Goal: Task Accomplishment & Management: Use online tool/utility

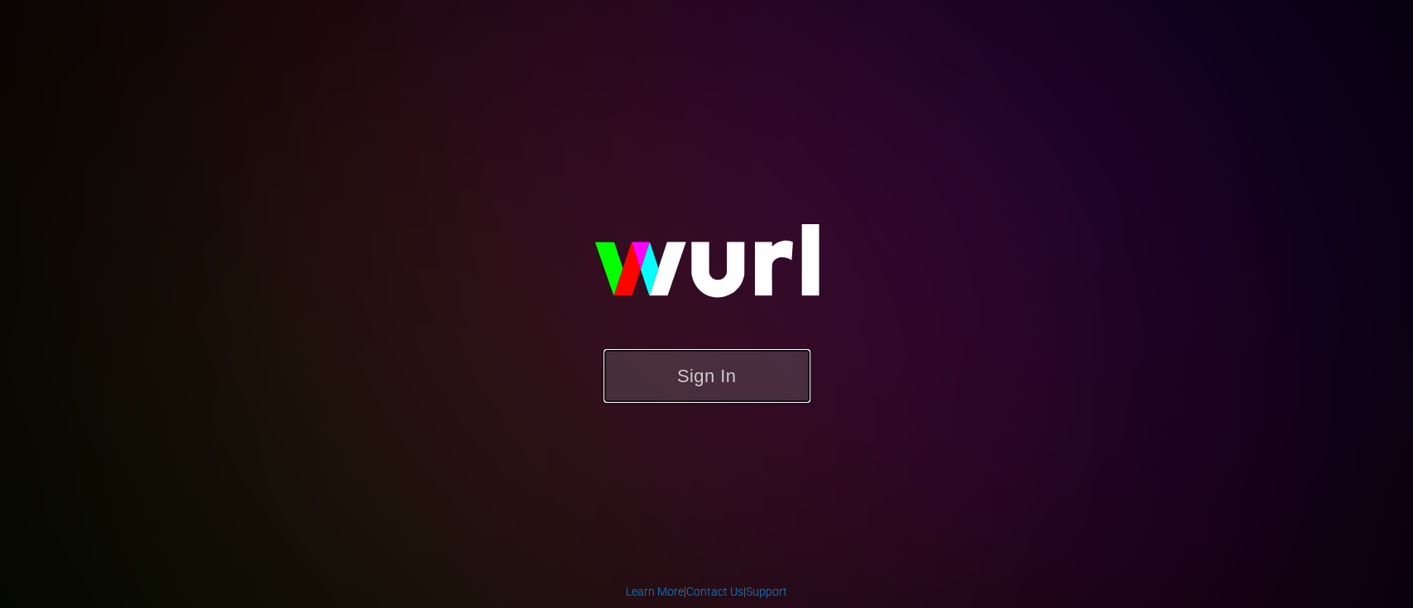
click at [737, 384] on button "Sign In" at bounding box center [706, 376] width 207 height 54
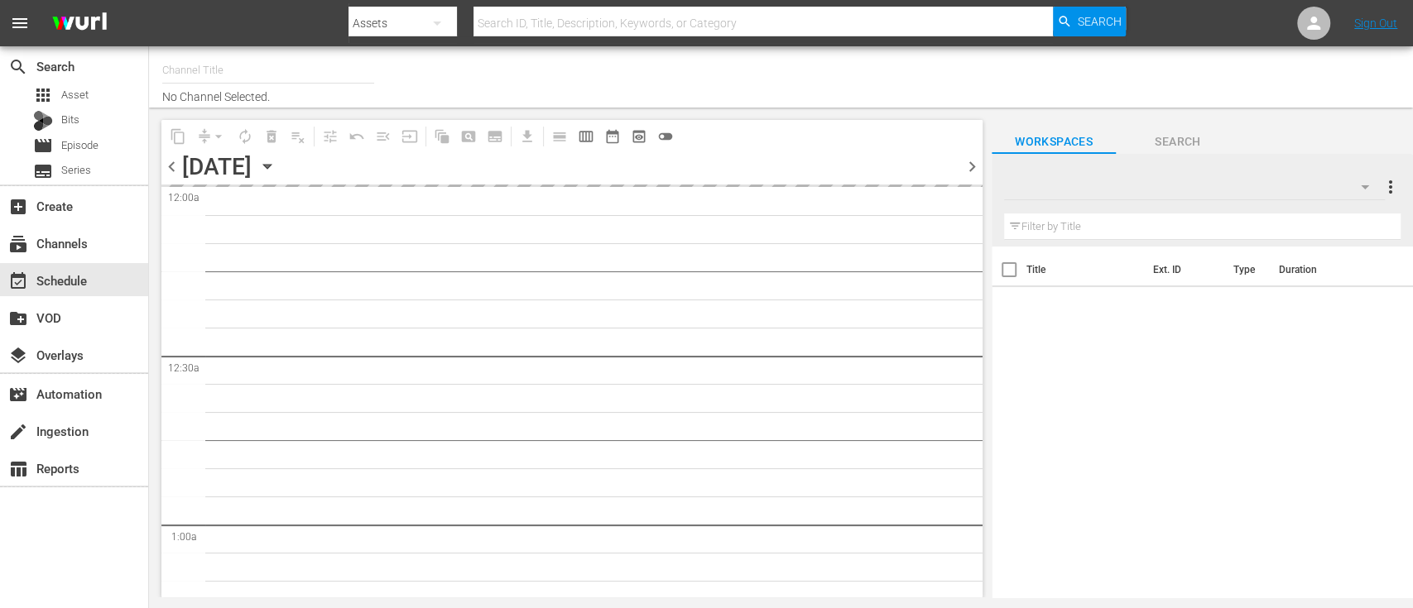
type input "Dark Matter TV (1570)"
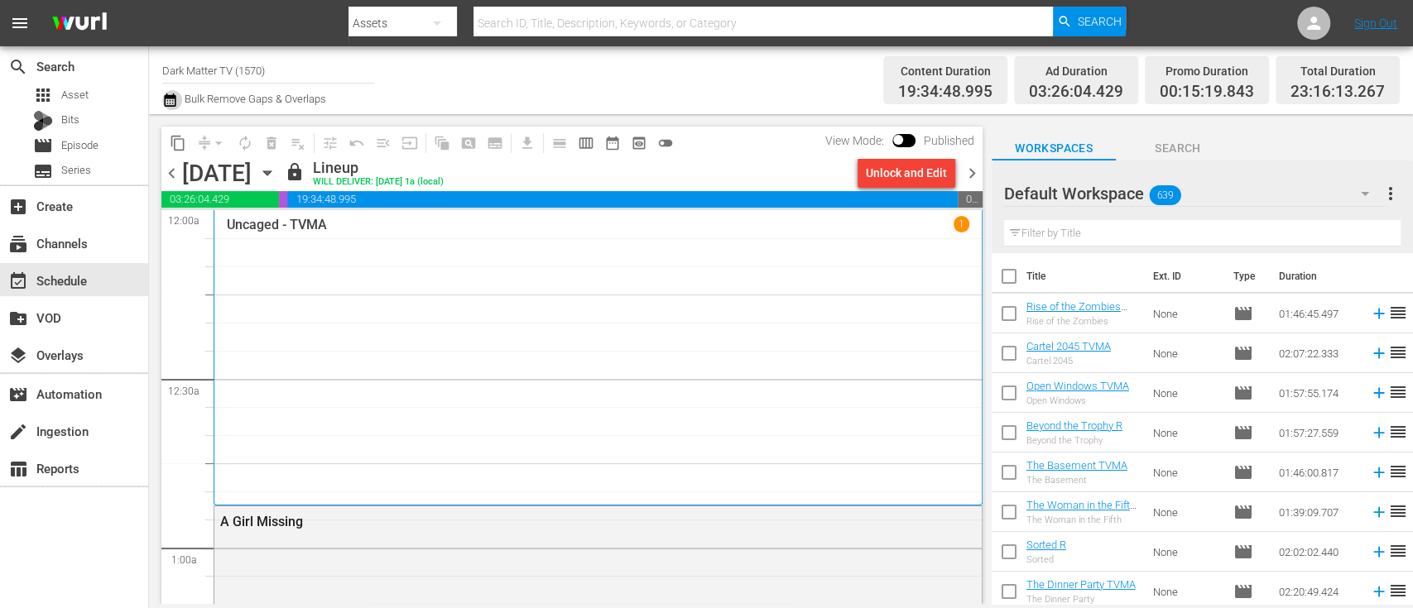
click at [167, 96] on icon "button" at bounding box center [170, 100] width 12 height 13
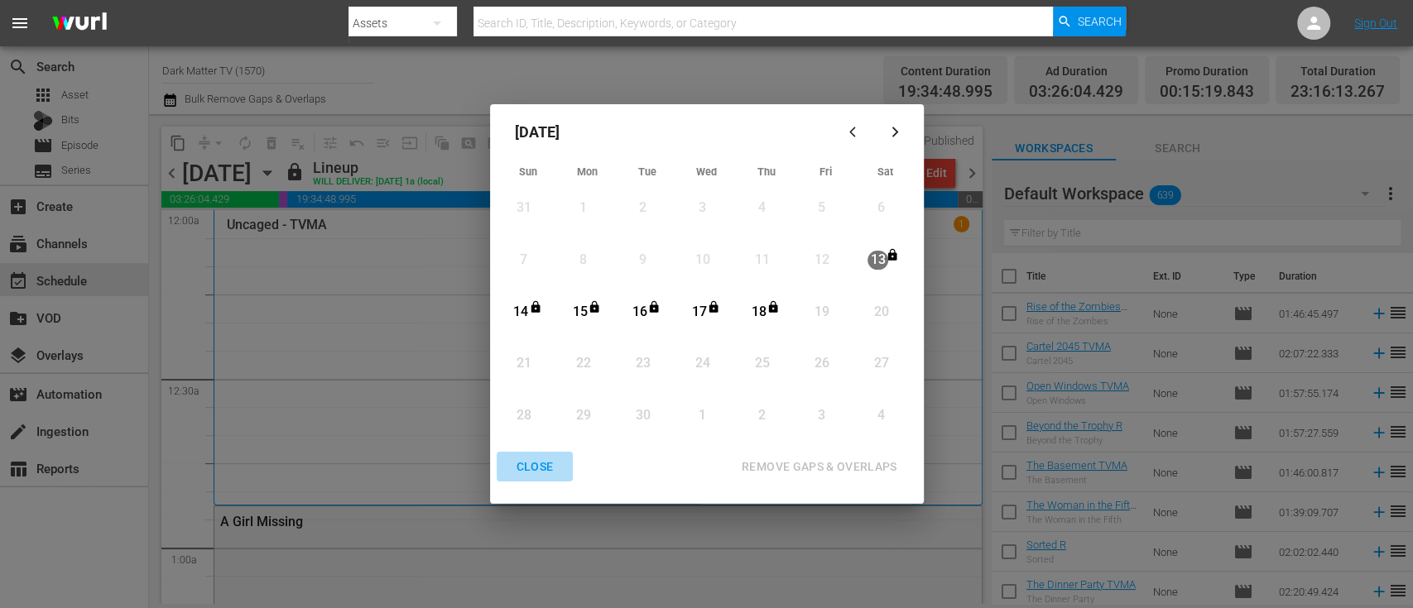
click at [538, 462] on div "CLOSE" at bounding box center [535, 467] width 64 height 21
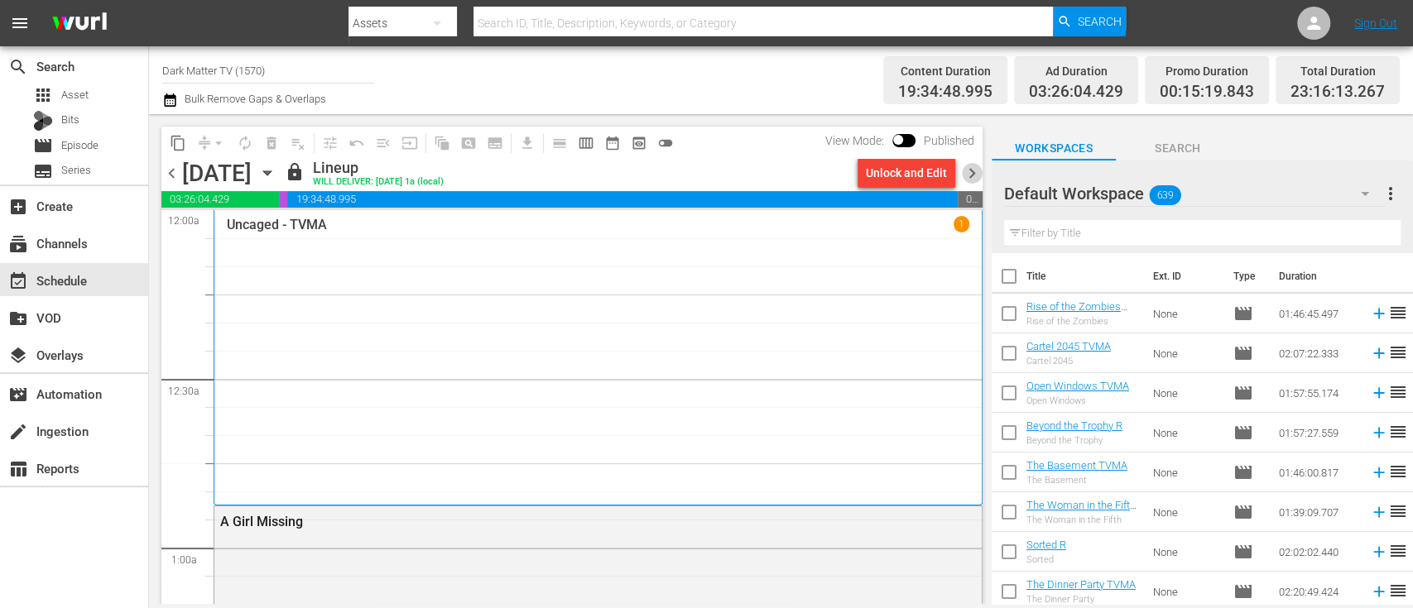
click at [976, 173] on span "chevron_right" at bounding box center [972, 173] width 21 height 21
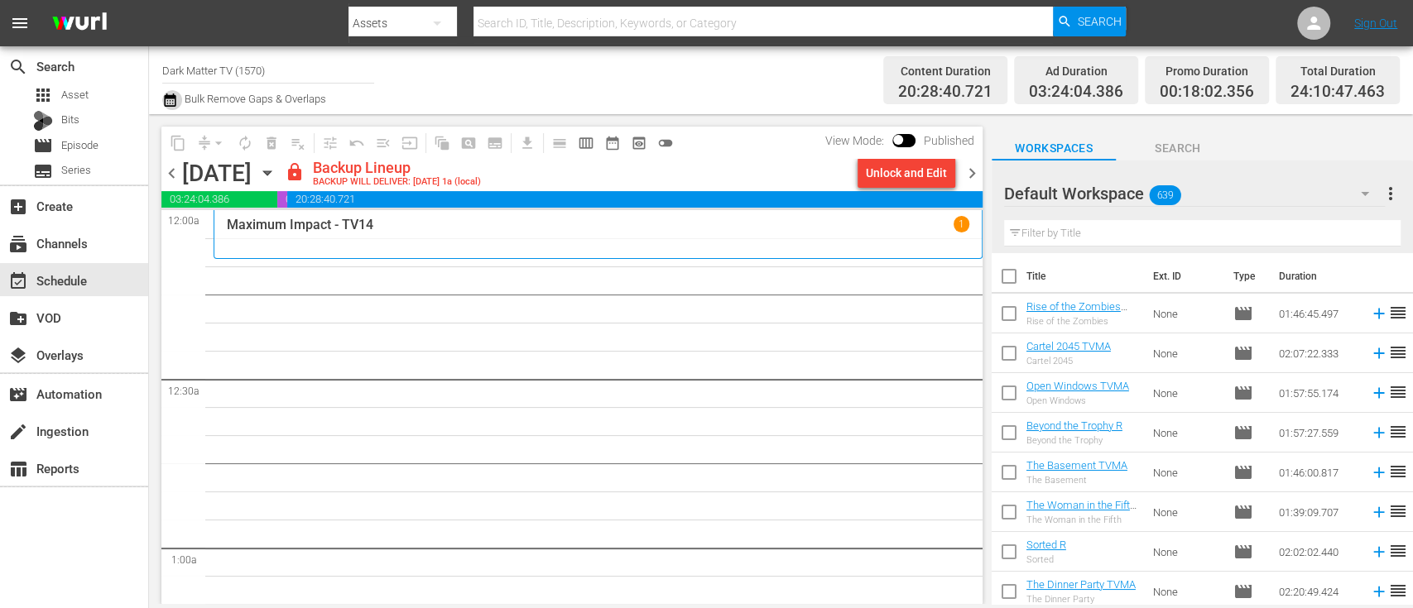
click at [162, 100] on icon "button" at bounding box center [170, 100] width 16 height 20
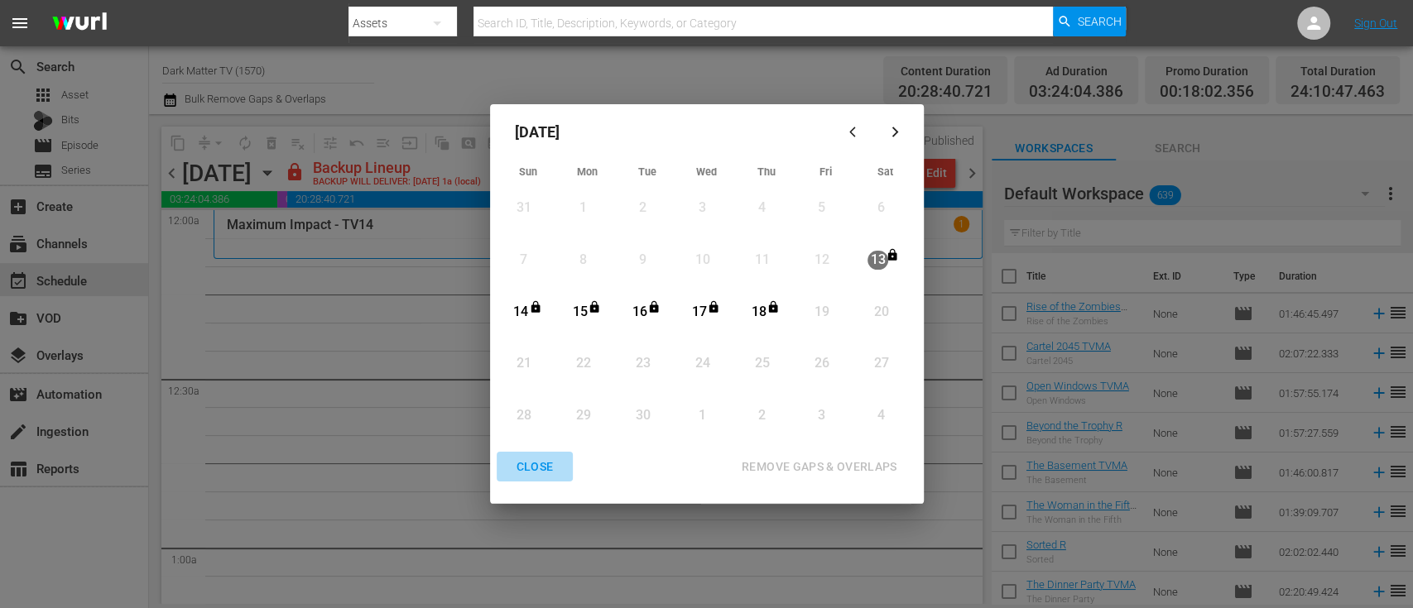
click at [537, 473] on div "CLOSE" at bounding box center [535, 467] width 64 height 21
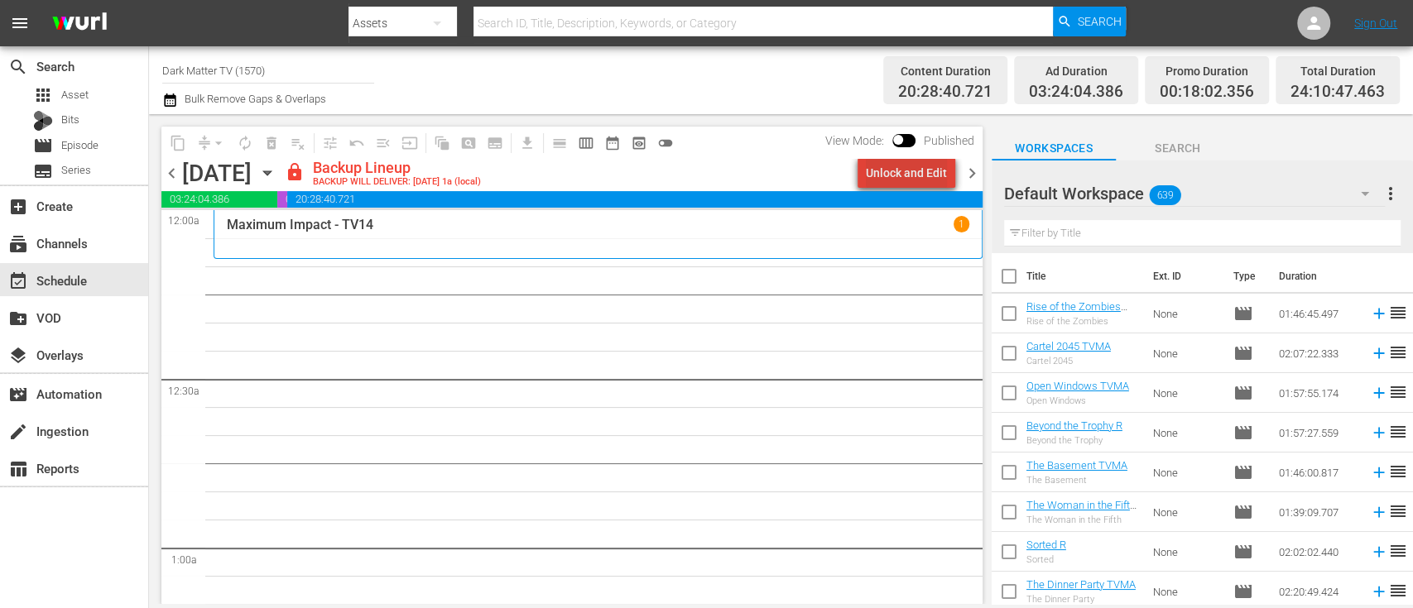
click at [917, 162] on div "Unlock and Edit" at bounding box center [906, 173] width 81 height 30
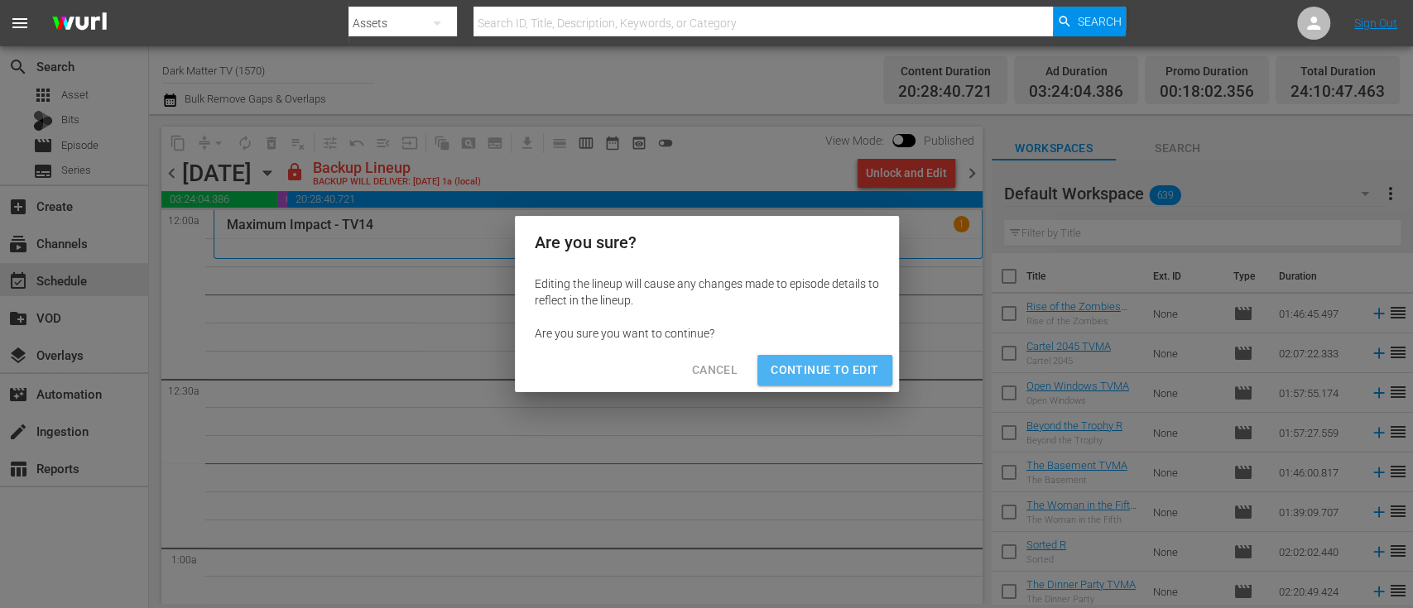
click at [829, 367] on span "Continue to Edit" at bounding box center [825, 370] width 108 height 21
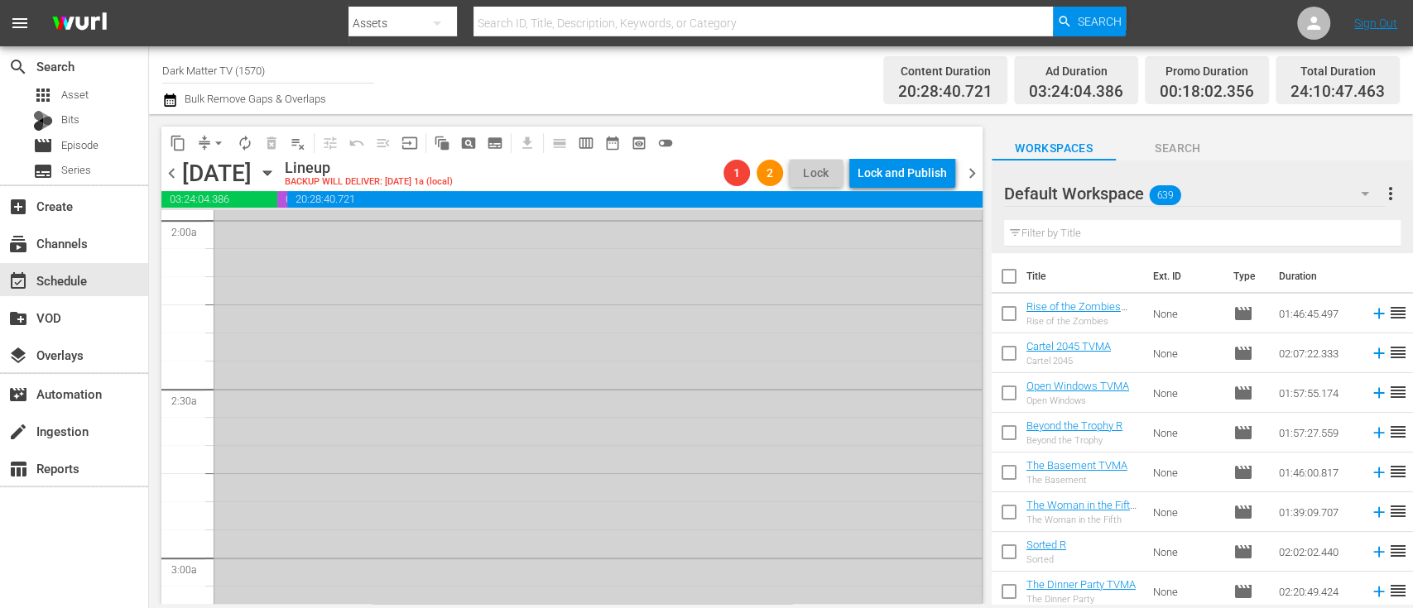
scroll to position [666, 0]
click at [295, 142] on span "playlist_remove_outlined" at bounding box center [298, 143] width 17 height 17
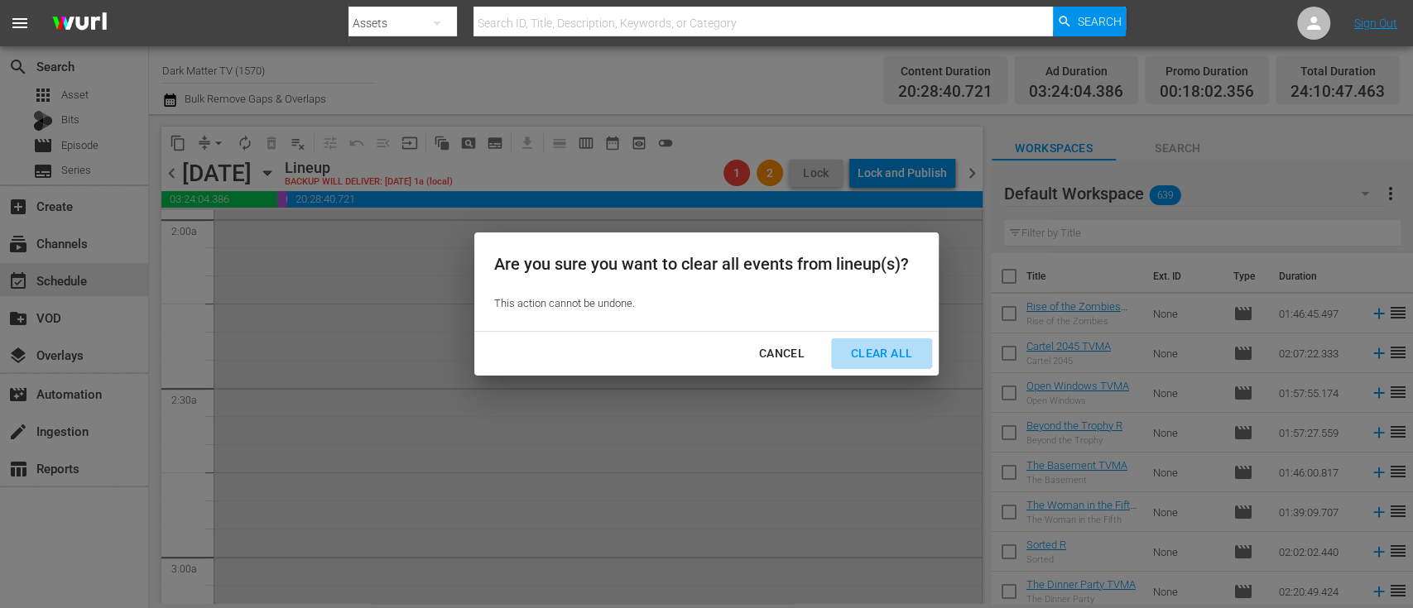
click at [877, 342] on button "Clear All" at bounding box center [881, 354] width 101 height 31
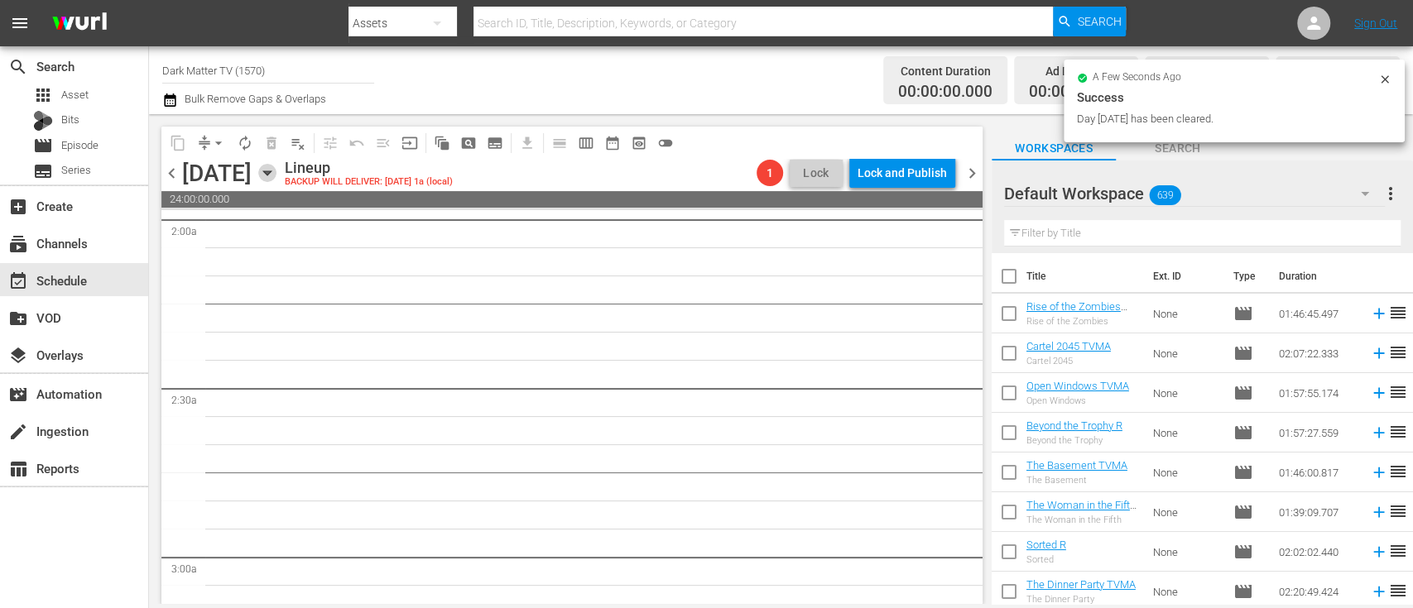
click at [271, 171] on icon "button" at bounding box center [266, 173] width 7 height 4
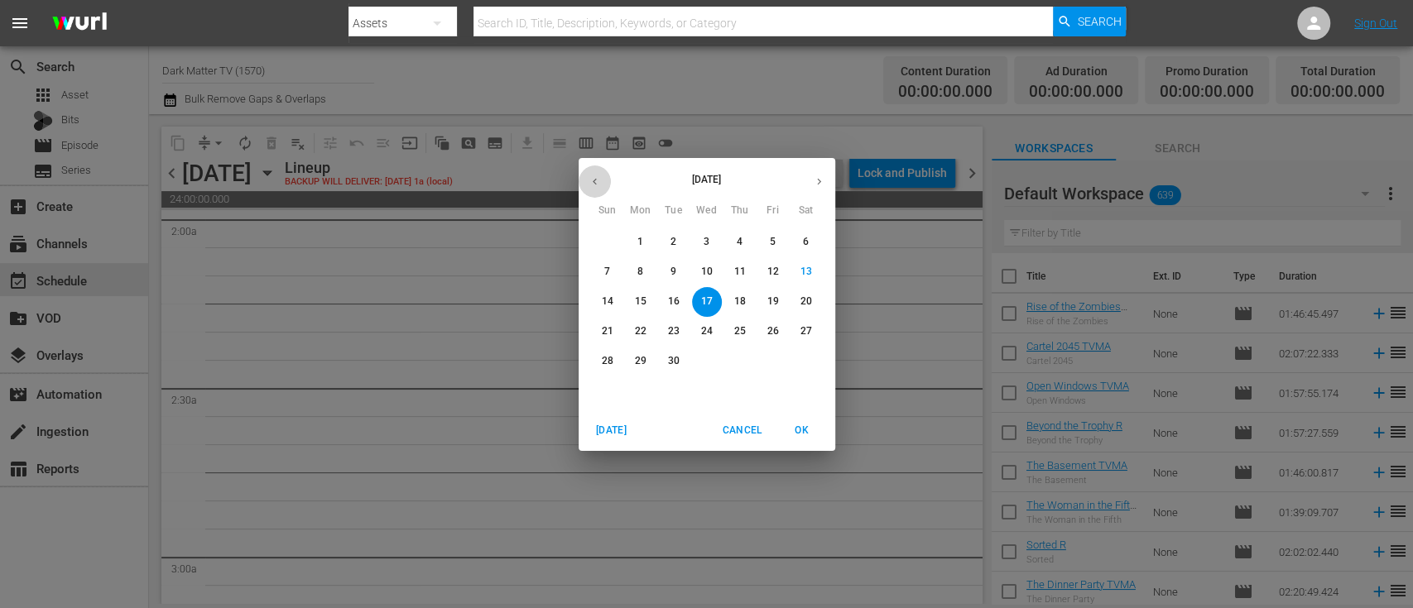
click at [593, 184] on icon "button" at bounding box center [594, 181] width 12 height 12
click at [708, 334] on p "20" at bounding box center [706, 331] width 12 height 14
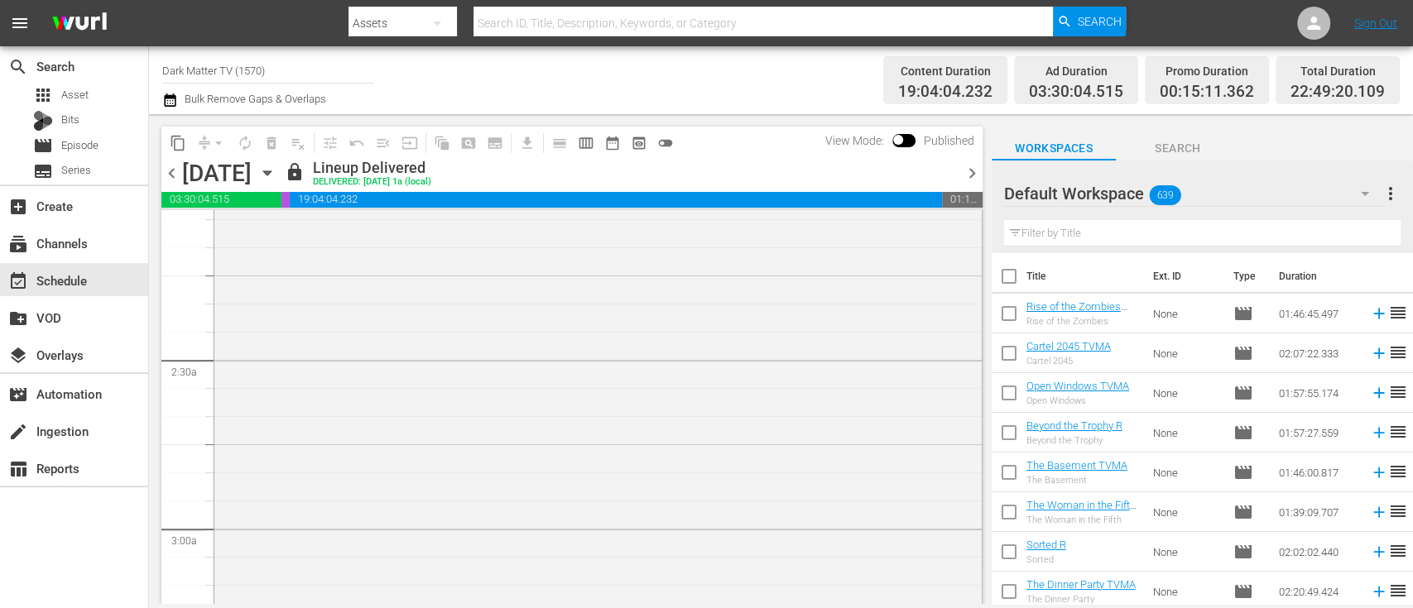
scroll to position [666, 0]
click at [181, 155] on button "content_copy" at bounding box center [178, 143] width 26 height 26
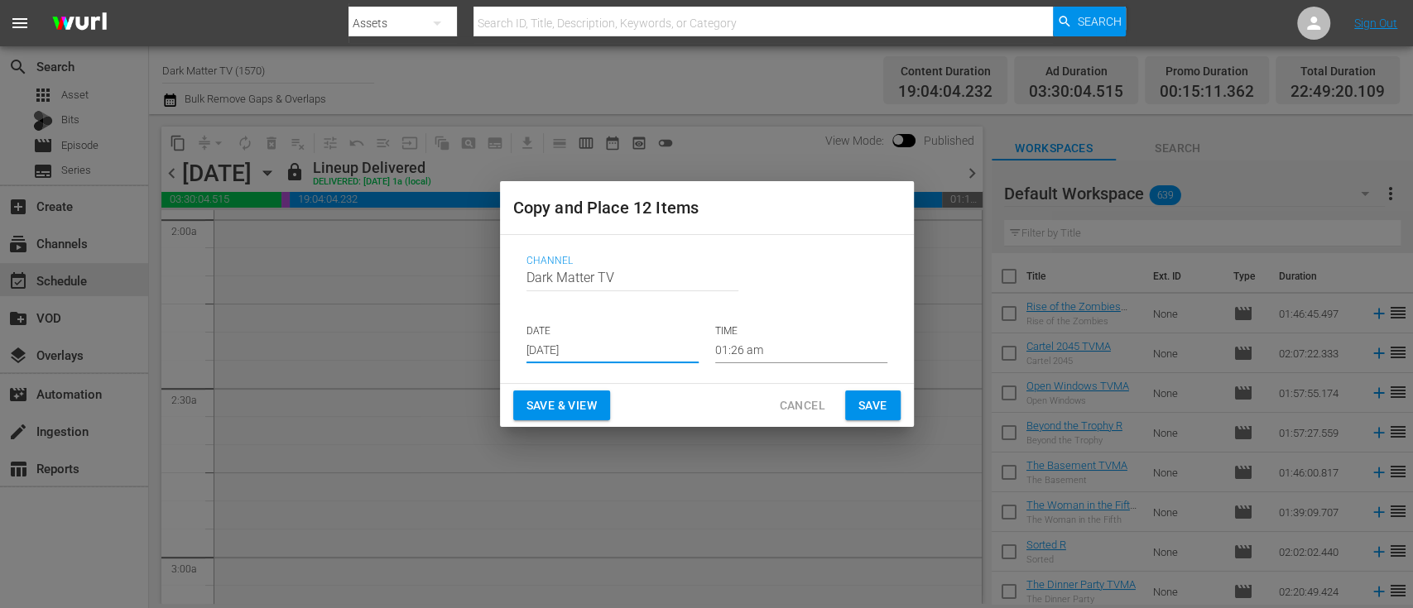
click at [595, 353] on input "[DATE]" at bounding box center [612, 351] width 172 height 25
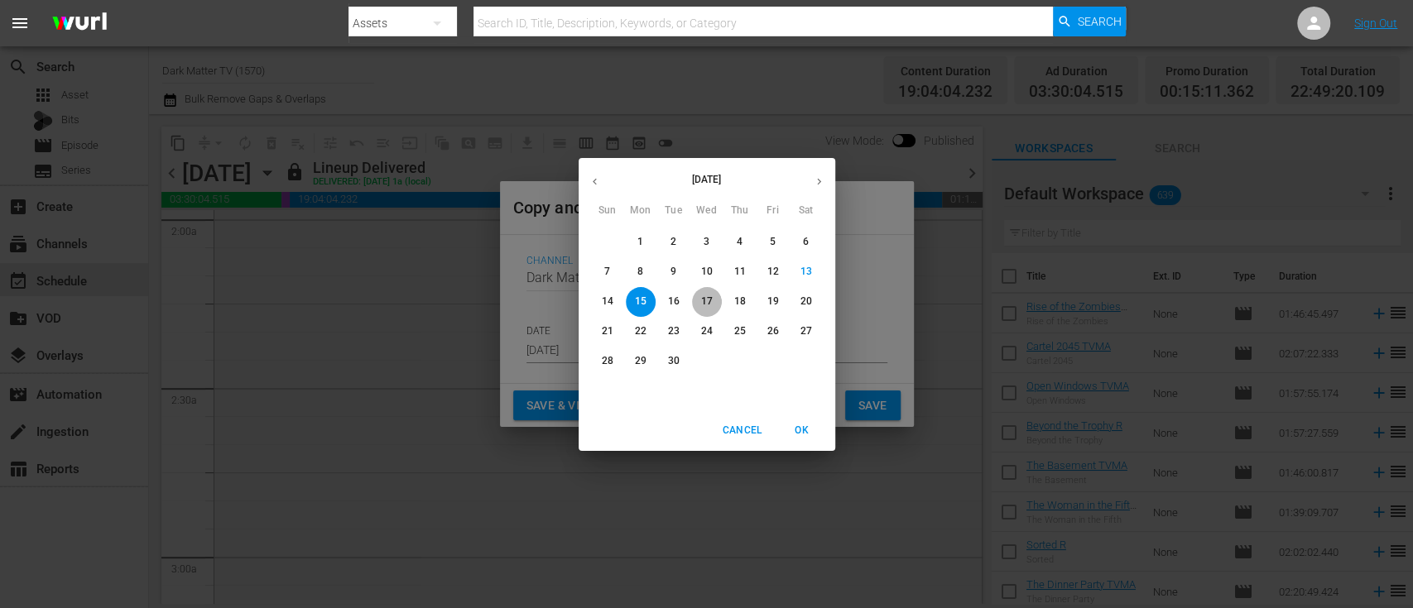
click at [701, 296] on p "17" at bounding box center [706, 302] width 12 height 14
type input "[DATE]"
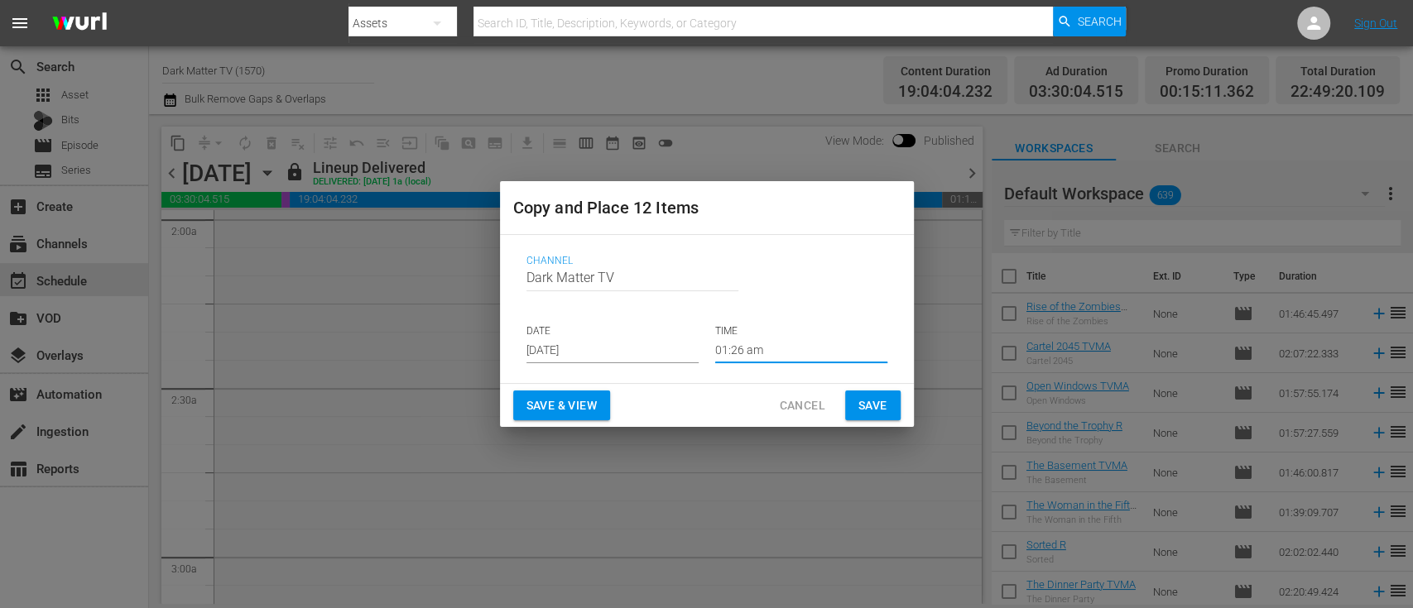
click at [747, 360] on input "01:26 am" at bounding box center [801, 351] width 172 height 25
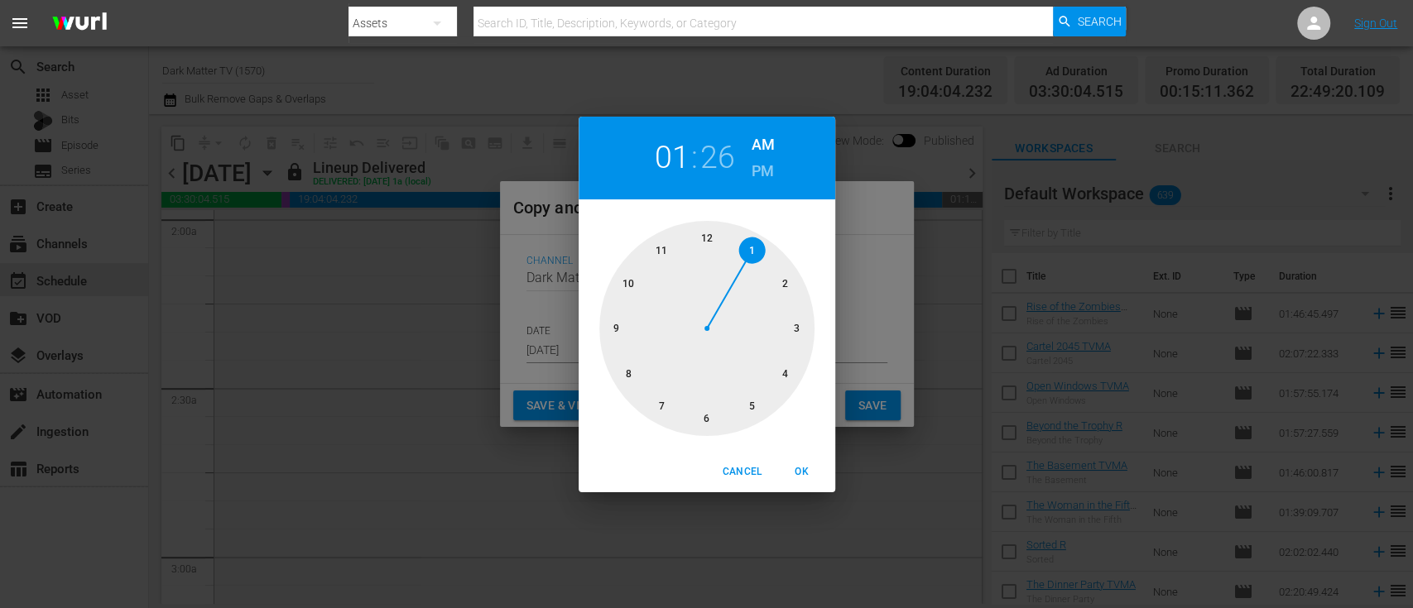
click at [708, 230] on div at bounding box center [706, 328] width 215 height 215
click at [798, 473] on span "OK" at bounding box center [802, 471] width 40 height 17
type input "12:26 am"
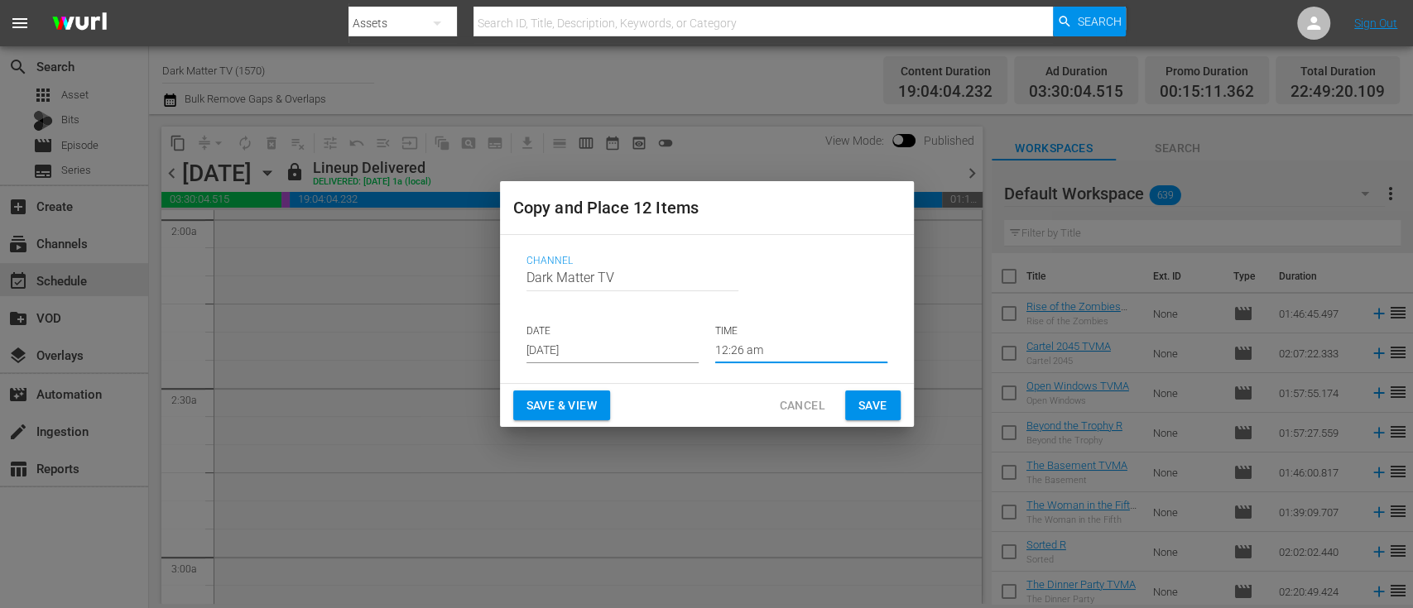
click at [550, 398] on span "Save & View" at bounding box center [561, 406] width 70 height 21
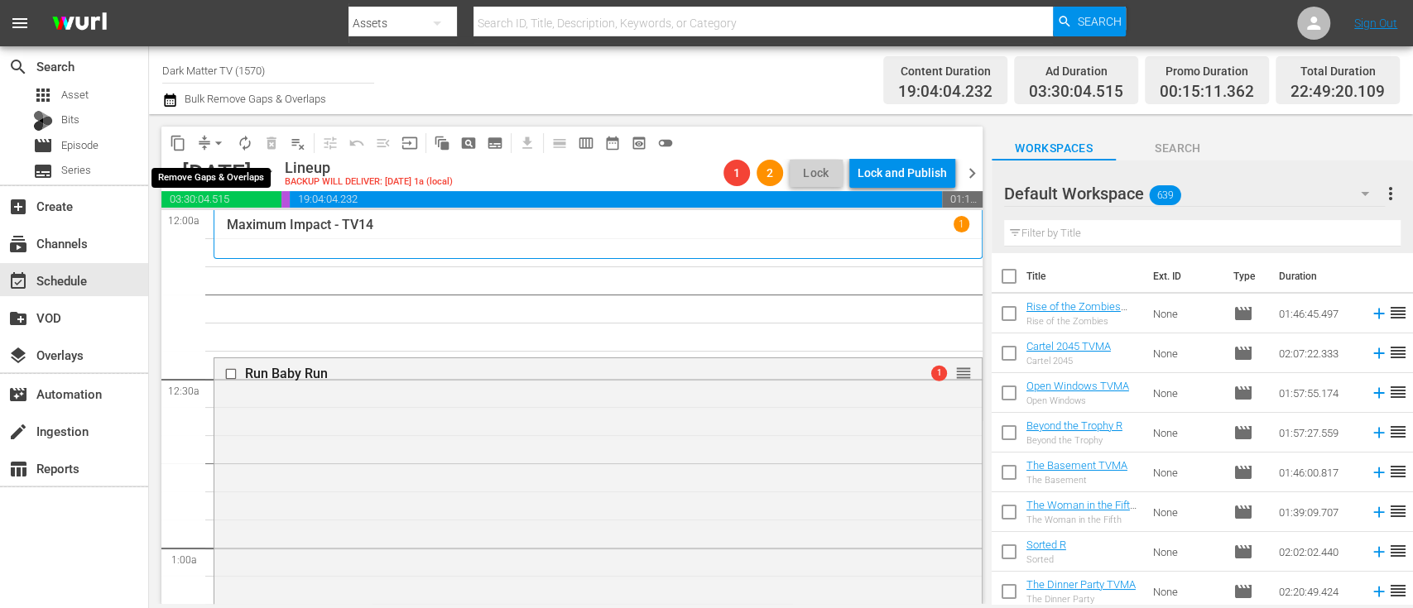
click at [224, 142] on span "arrow_drop_down" at bounding box center [218, 143] width 17 height 17
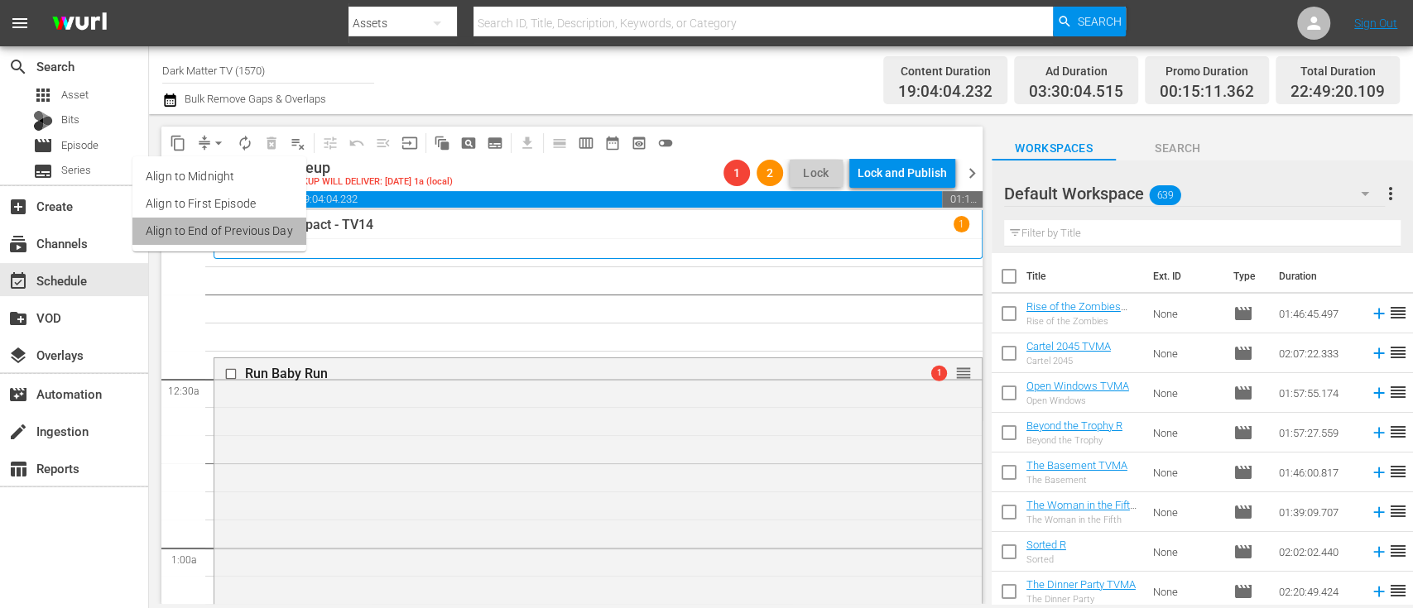
click at [235, 225] on li "Align to End of Previous Day" at bounding box center [219, 231] width 174 height 27
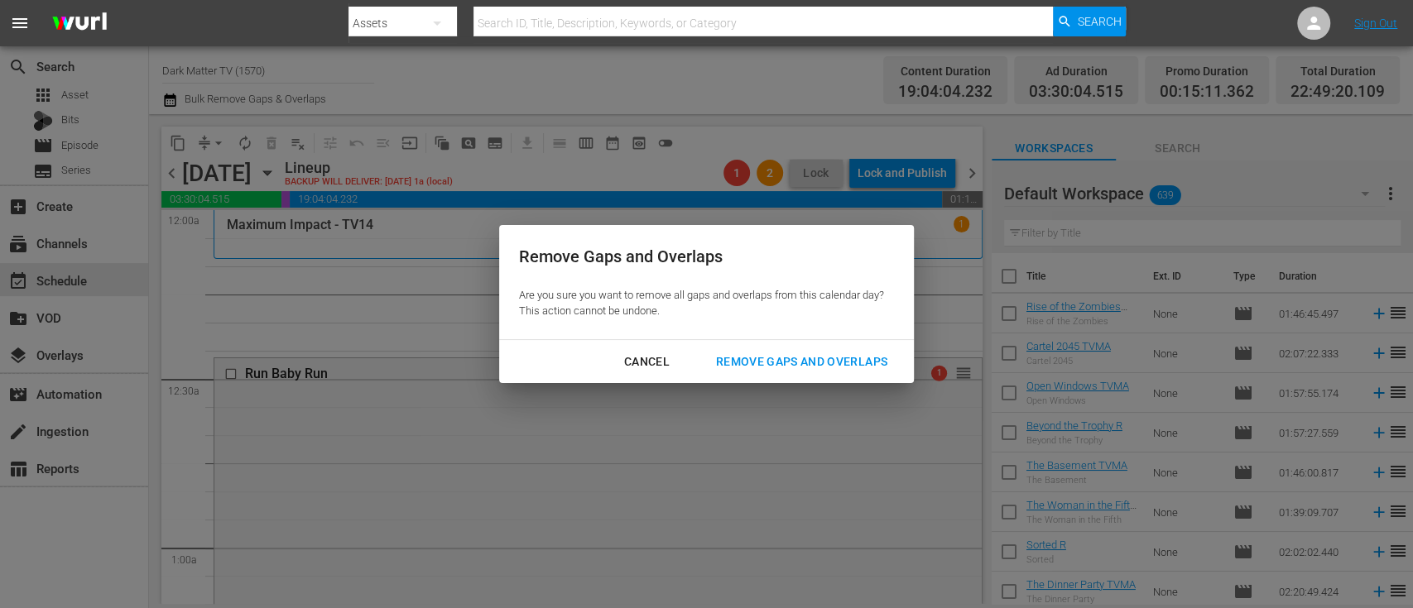
click at [739, 361] on div "Remove Gaps and Overlaps" at bounding box center [802, 362] width 198 height 21
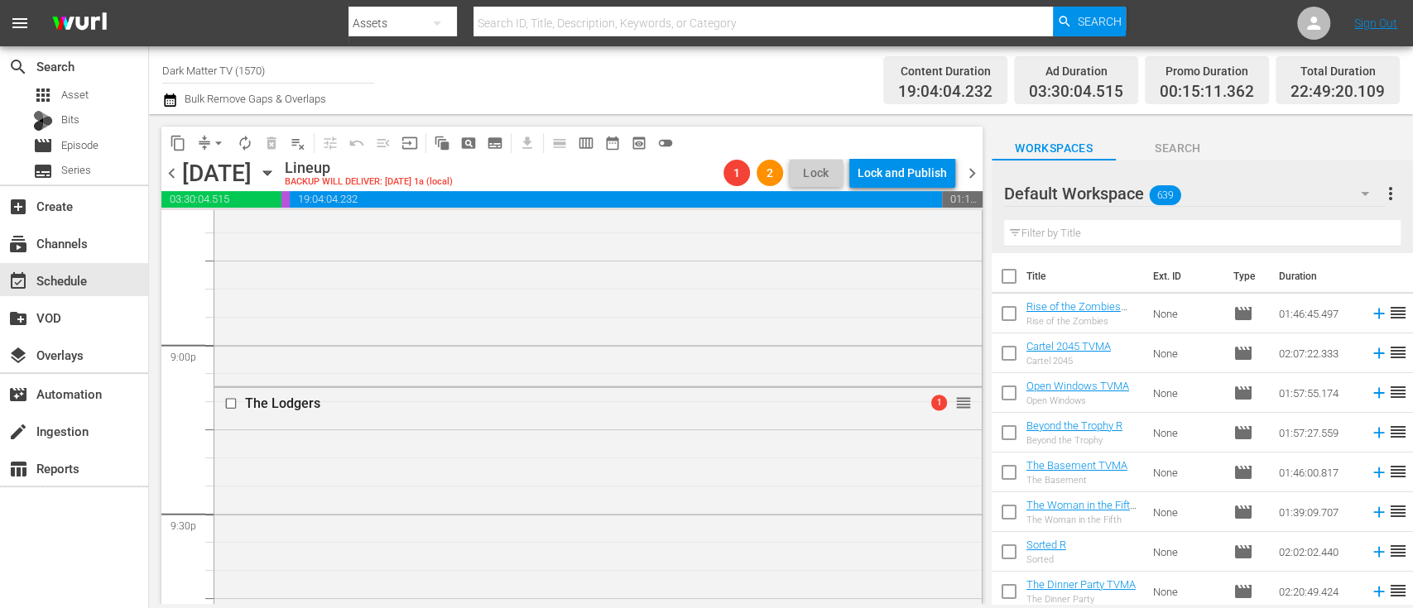
scroll to position [6953, 0]
click at [1121, 228] on input "text" at bounding box center [1202, 233] width 396 height 26
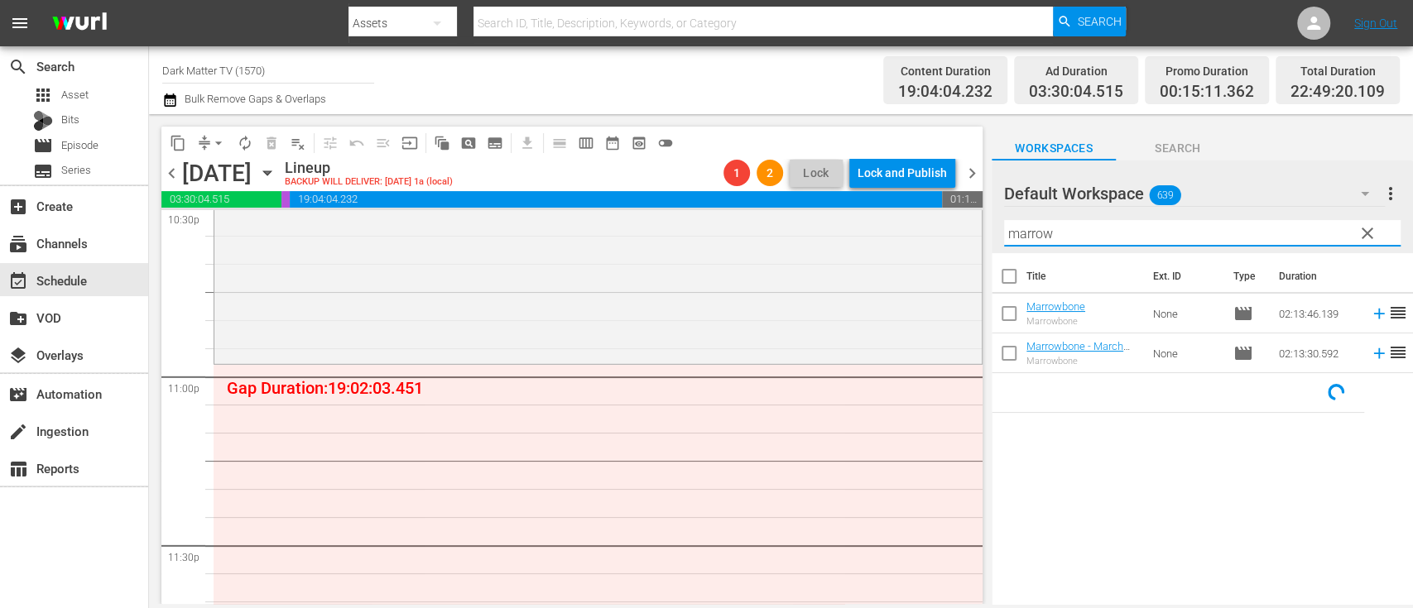
scroll to position [7602, 0]
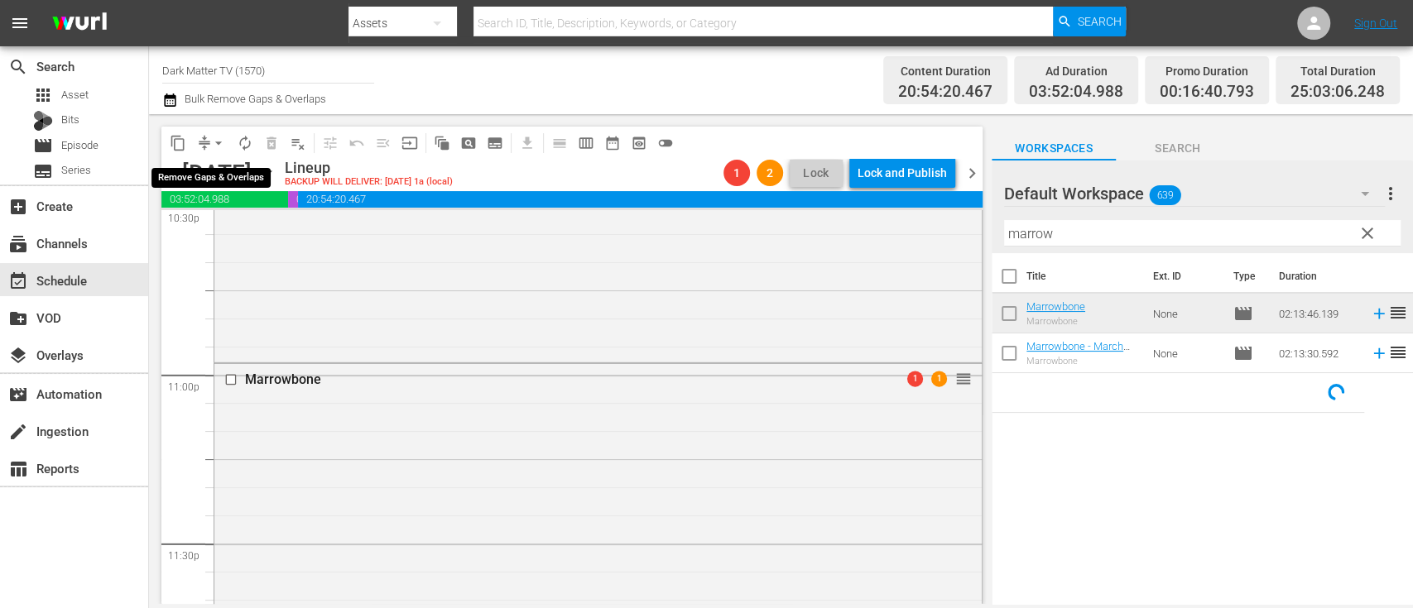
click at [223, 142] on span "arrow_drop_down" at bounding box center [218, 143] width 17 height 17
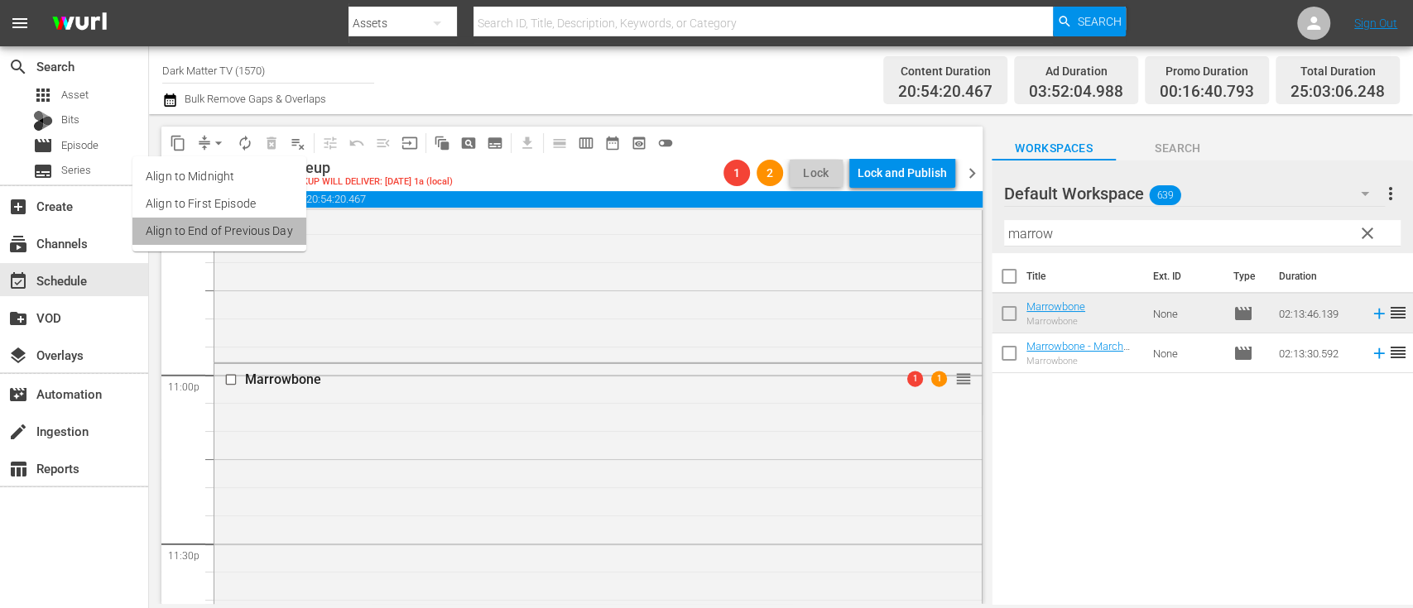
click at [232, 231] on li "Align to End of Previous Day" at bounding box center [219, 231] width 174 height 27
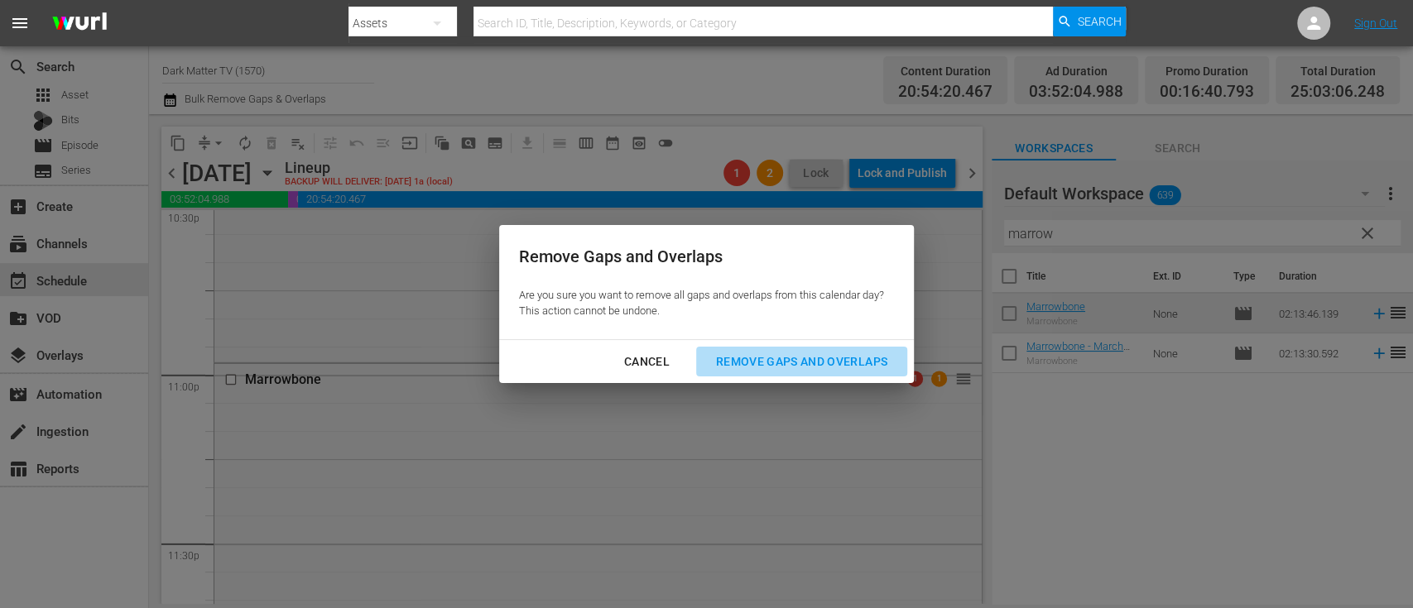
click at [761, 367] on div "Remove Gaps and Overlaps" at bounding box center [802, 362] width 198 height 21
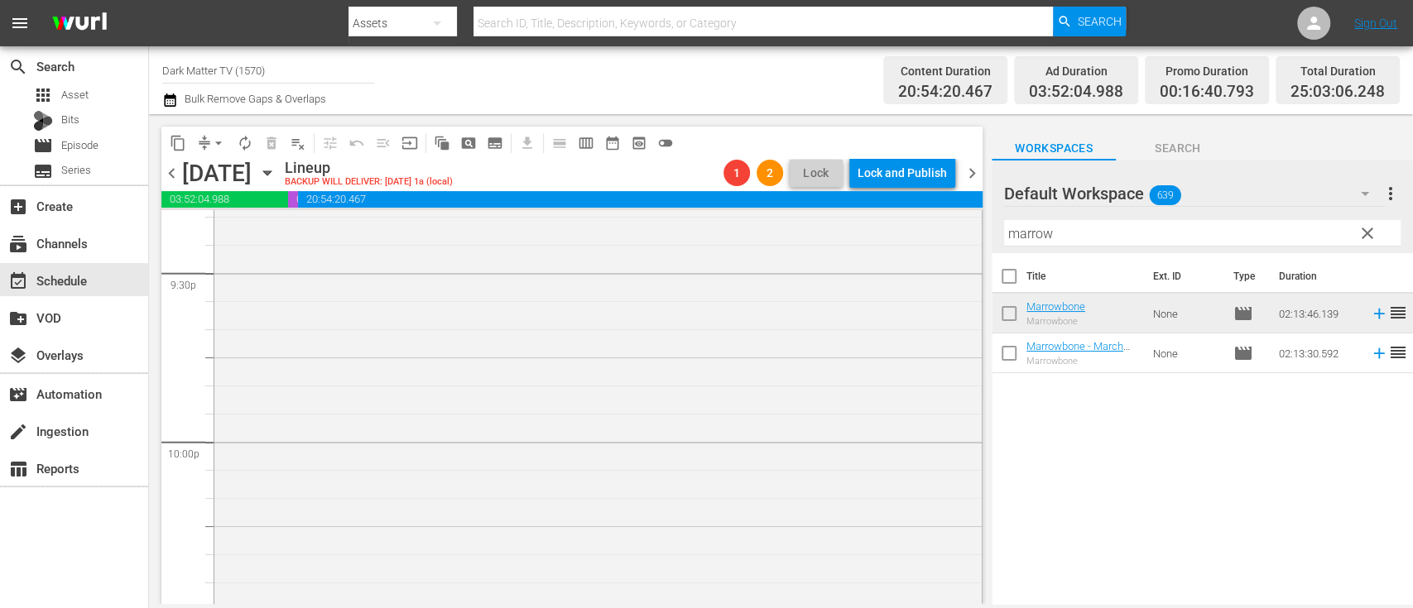
scroll to position [8114, 0]
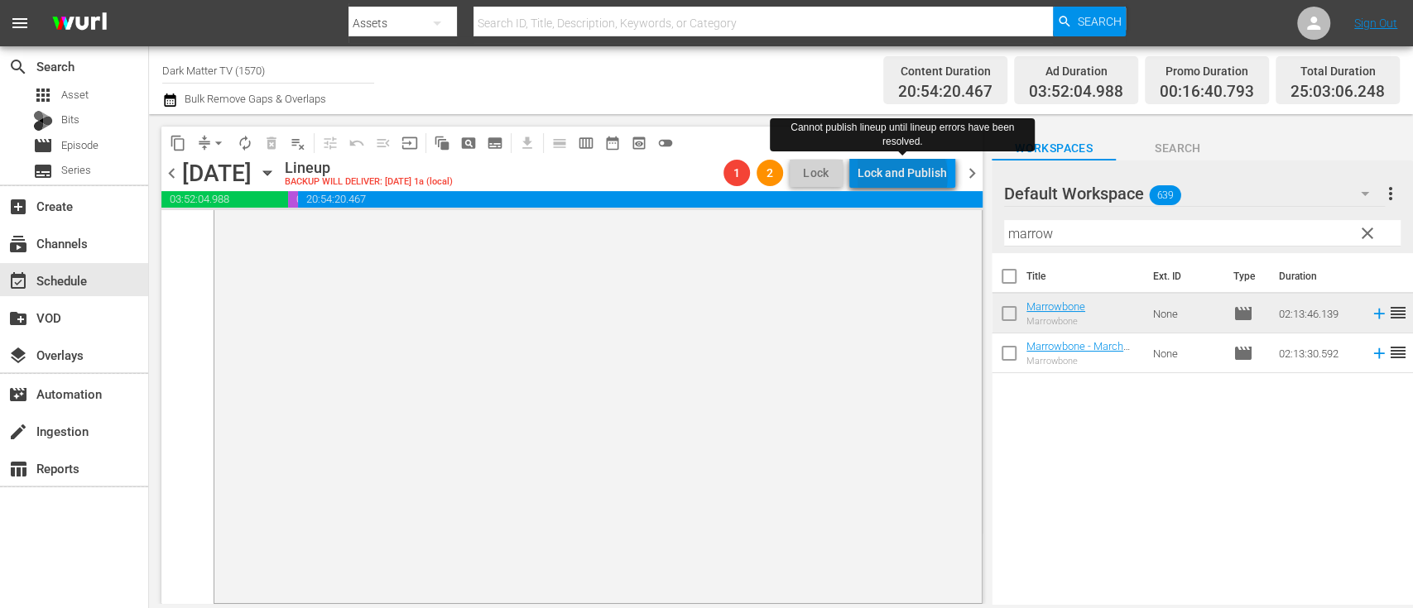
click at [905, 176] on div "Lock and Publish" at bounding box center [901, 173] width 89 height 30
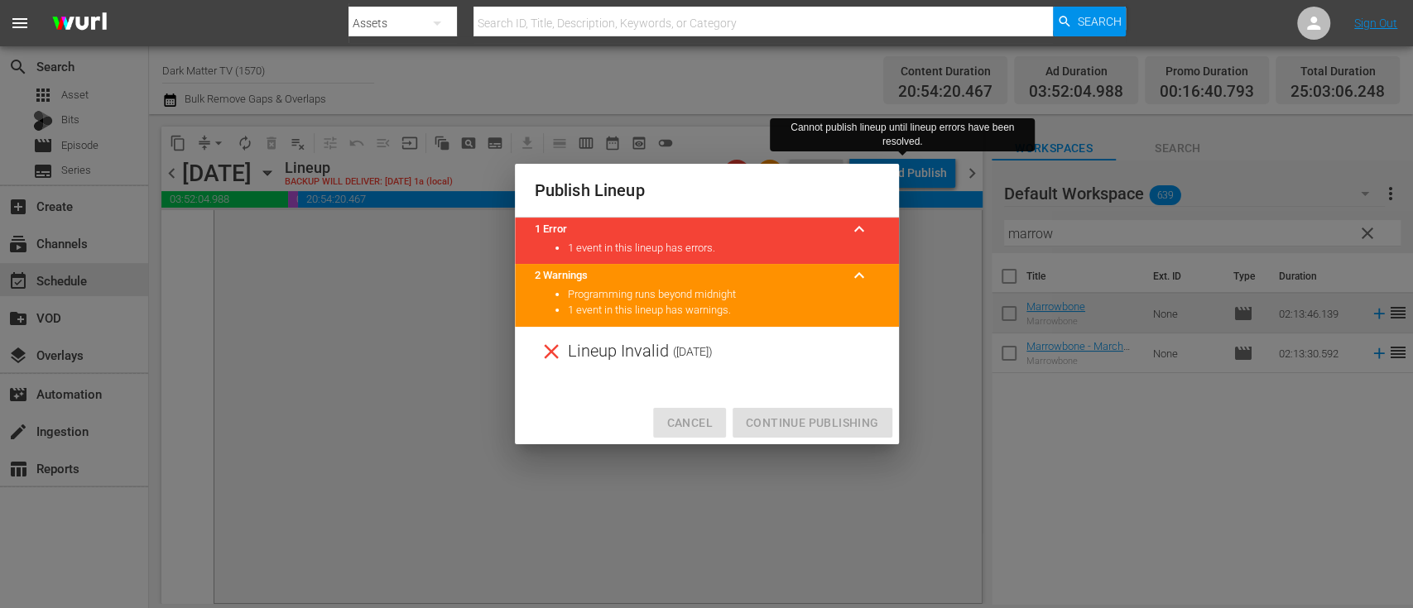
click at [688, 426] on span "Cancel" at bounding box center [689, 423] width 46 height 21
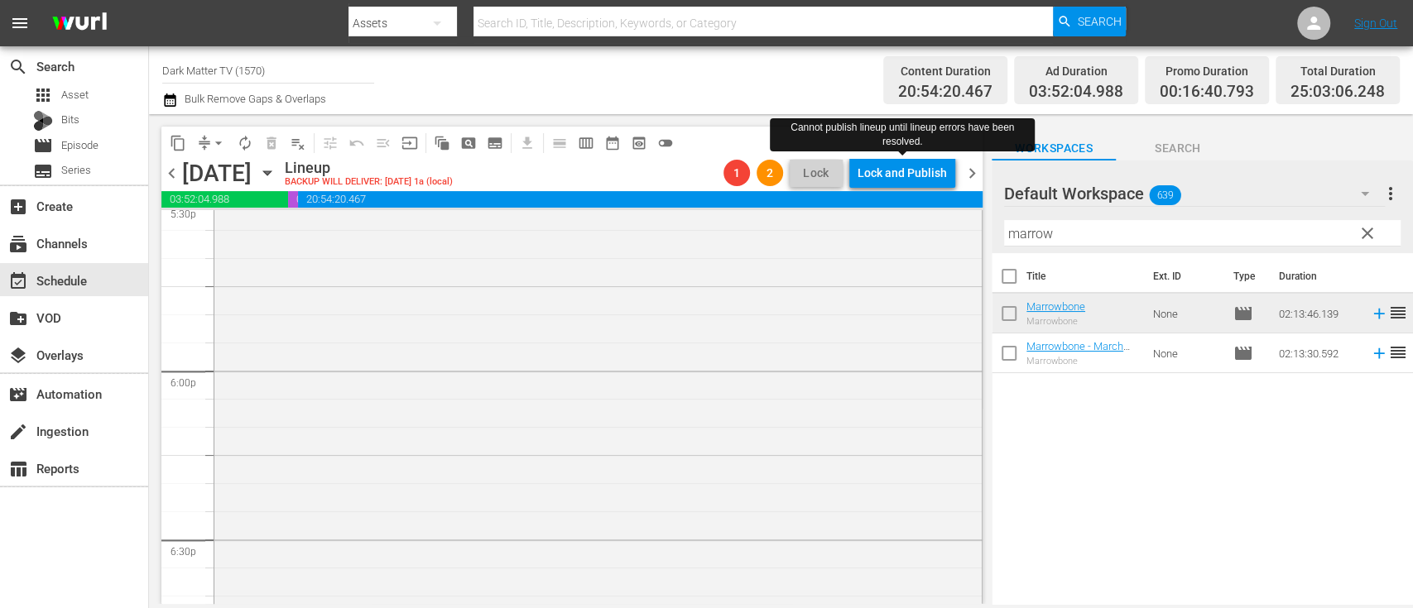
scroll to position [5800, 0]
click at [974, 178] on span "chevron_right" at bounding box center [972, 173] width 21 height 21
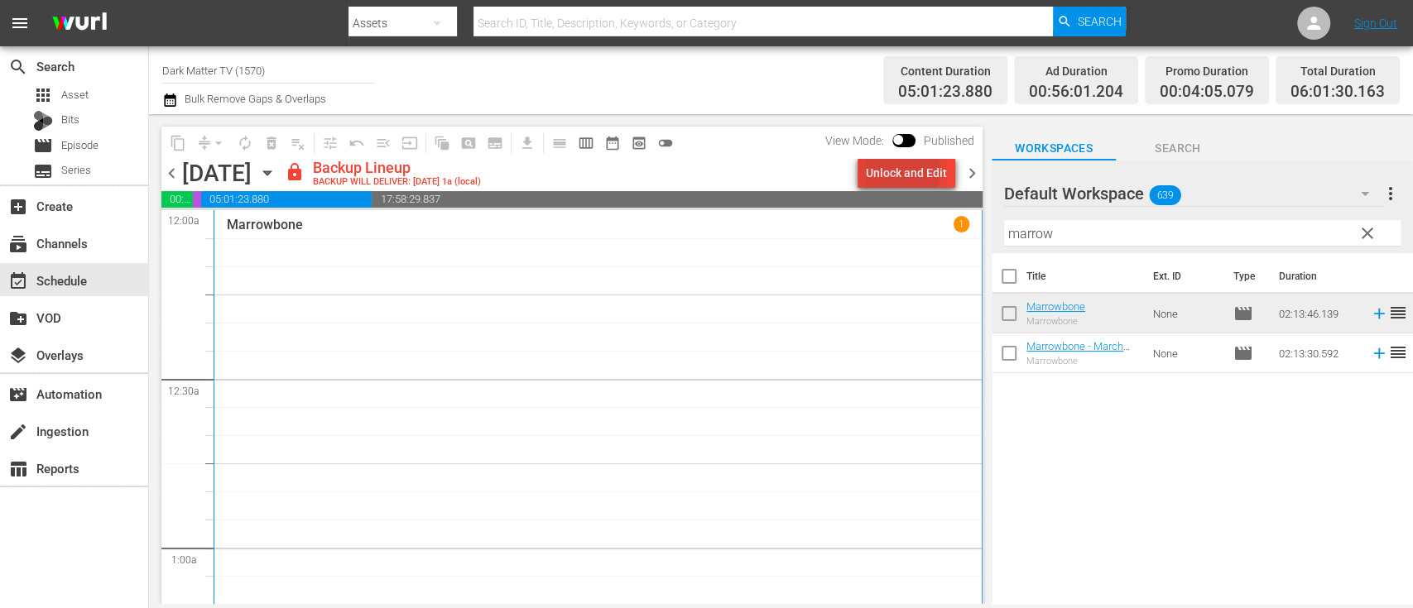
click at [901, 172] on div "Unlock and Edit" at bounding box center [906, 173] width 81 height 30
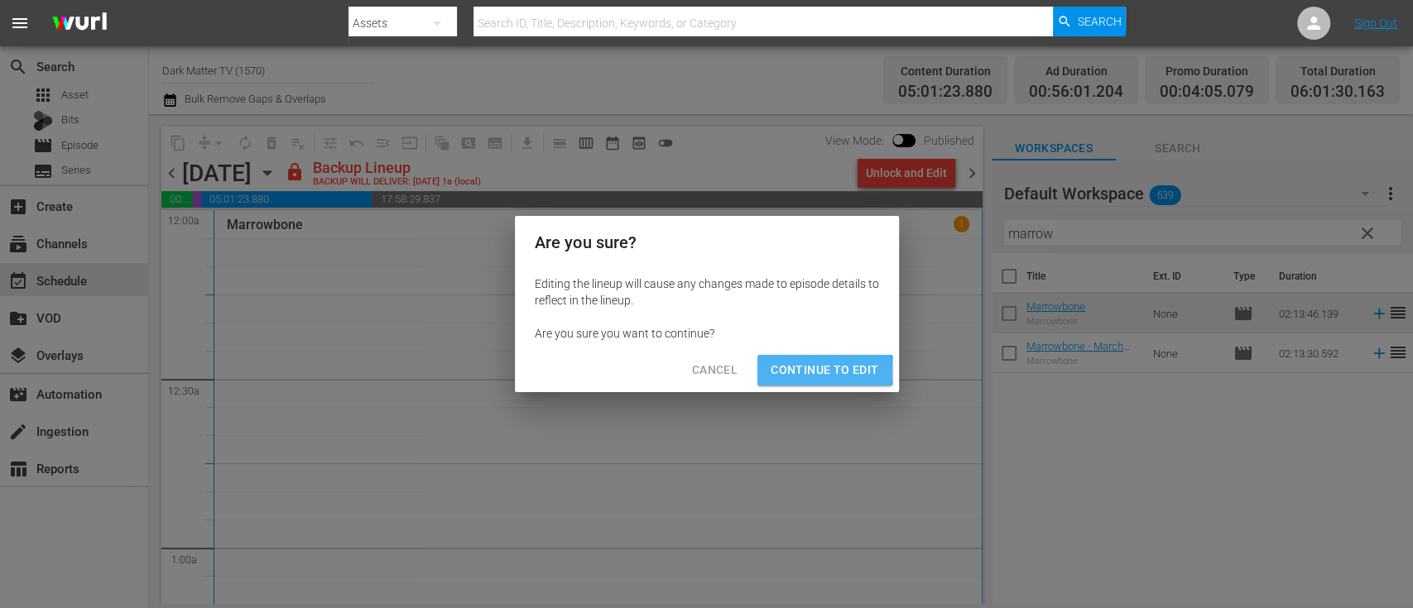
click at [786, 371] on span "Continue to Edit" at bounding box center [825, 370] width 108 height 21
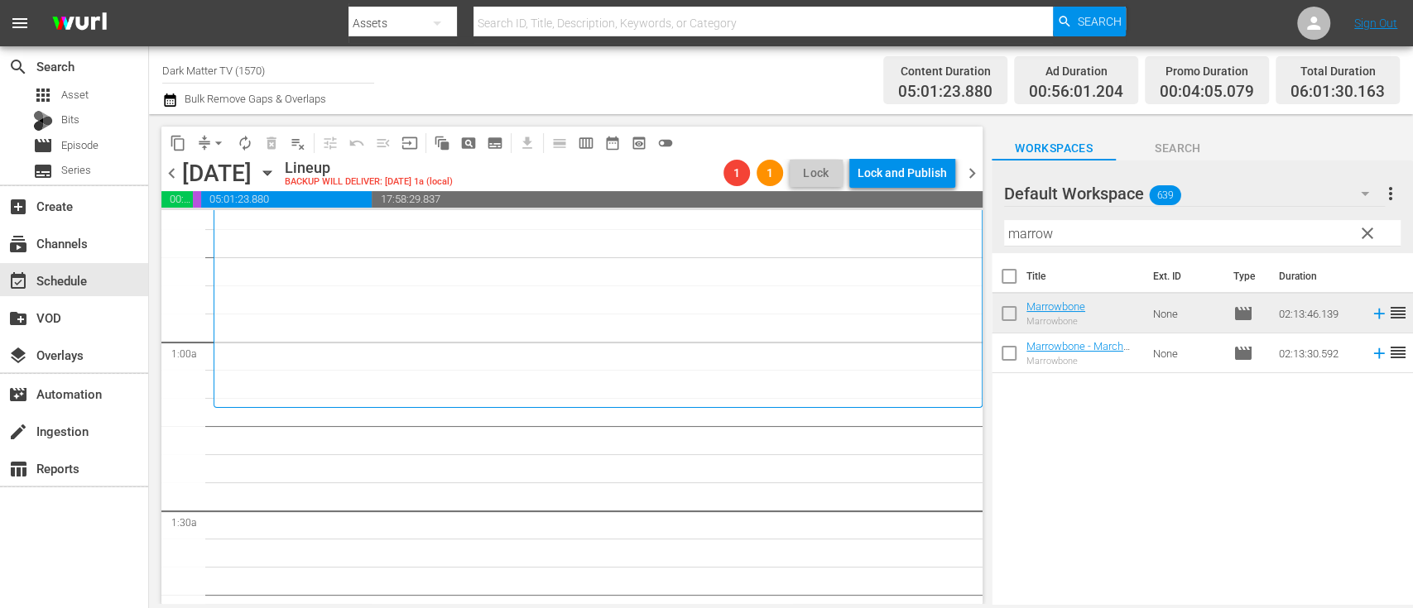
scroll to position [207, 0]
drag, startPoint x: 1087, startPoint y: 223, endPoint x: 910, endPoint y: 217, distance: 176.4
click at [910, 217] on div "content_copy compress arrow_drop_down autorenew_outlined delete_forever_outline…" at bounding box center [781, 359] width 1264 height 490
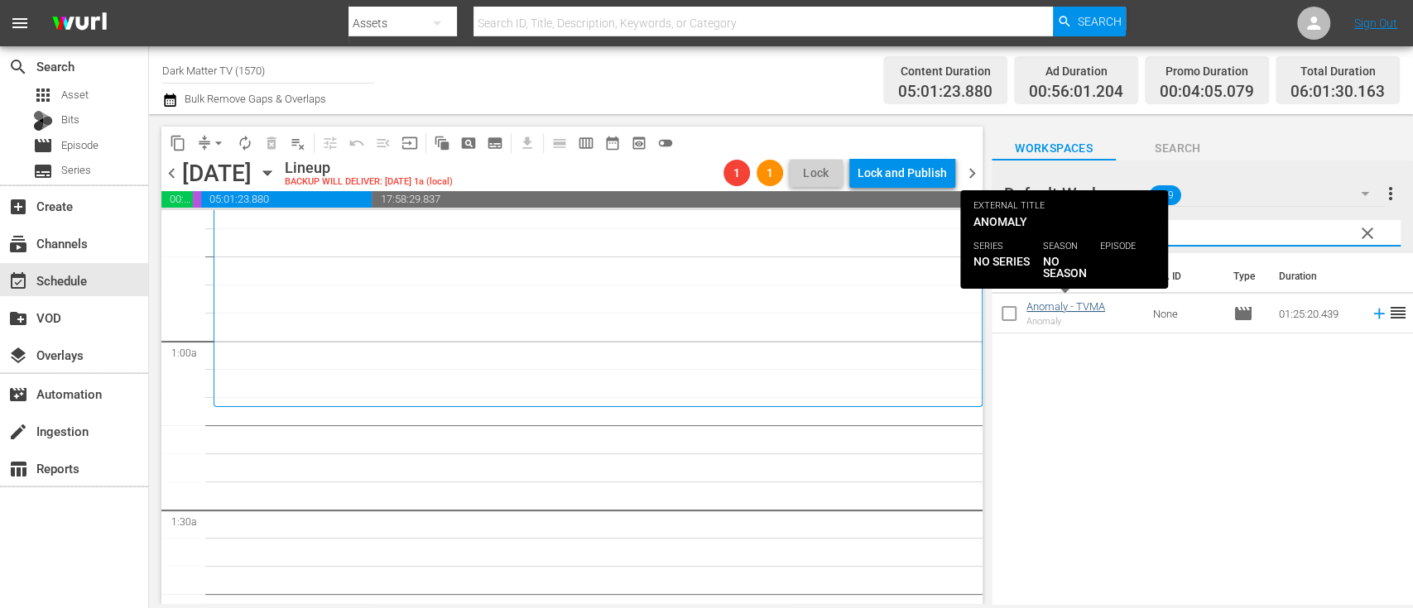
type input "anom"
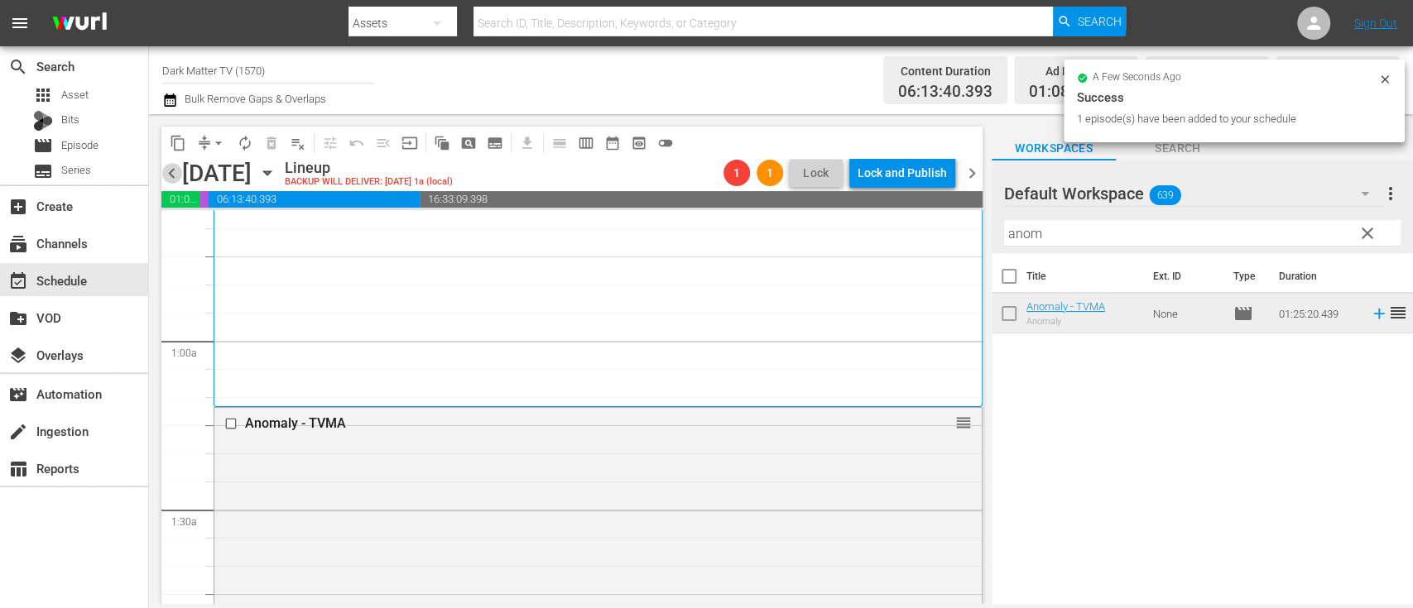
click at [178, 170] on span "chevron_left" at bounding box center [171, 173] width 21 height 21
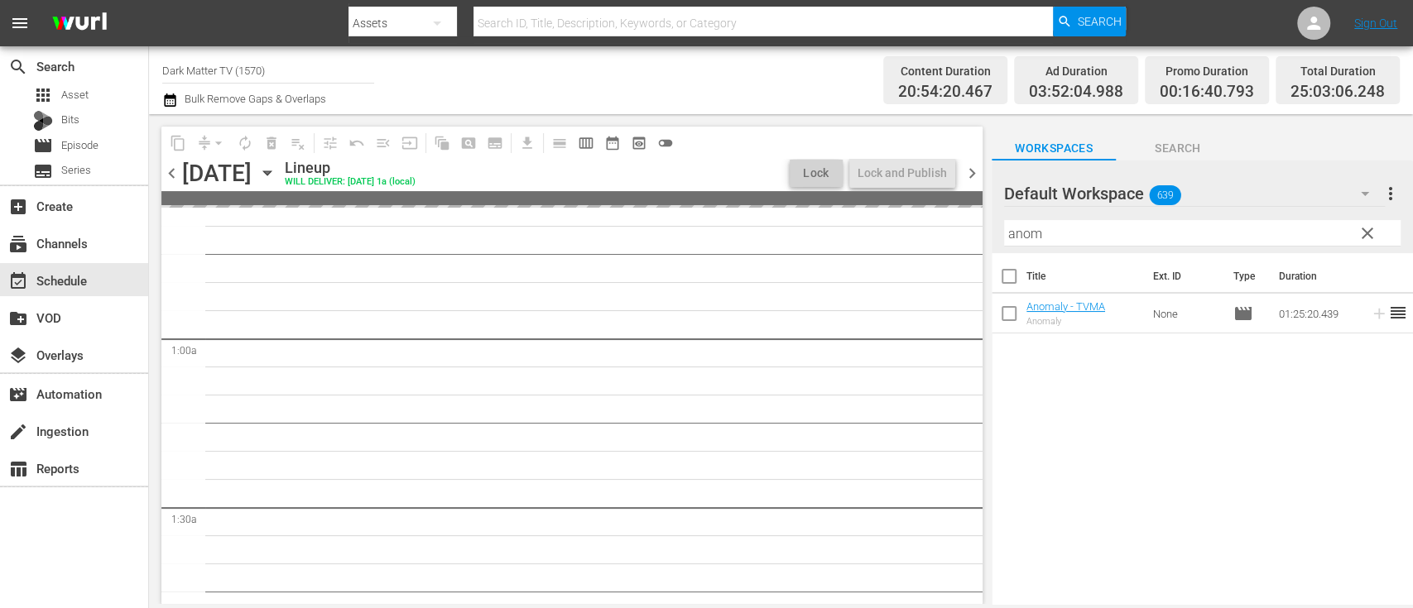
scroll to position [179, 0]
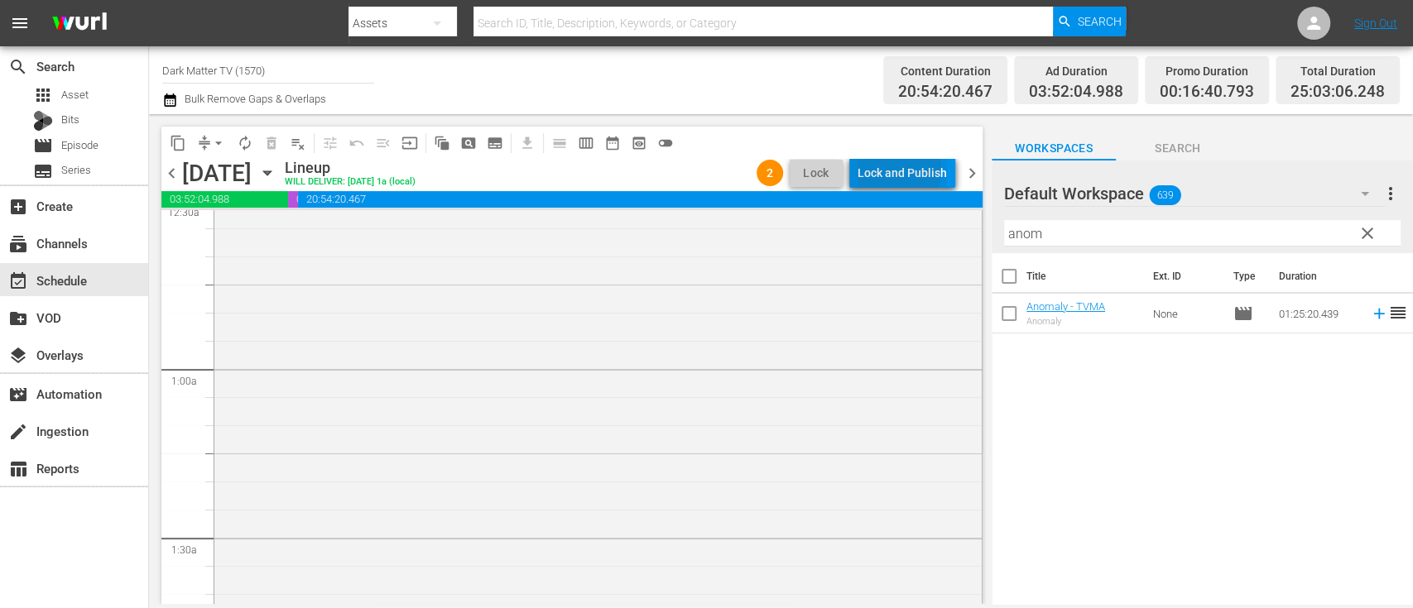
click at [888, 169] on div "Lock and Publish" at bounding box center [901, 173] width 89 height 30
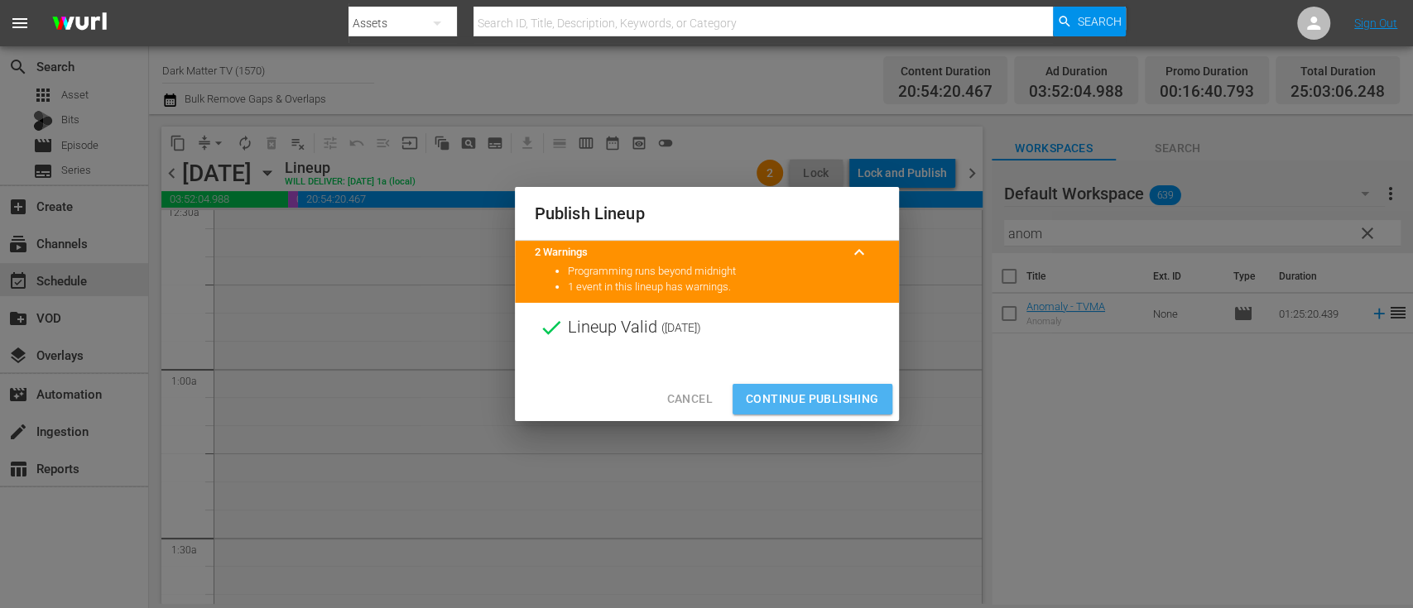
click at [784, 398] on span "Continue Publishing" at bounding box center [812, 399] width 133 height 21
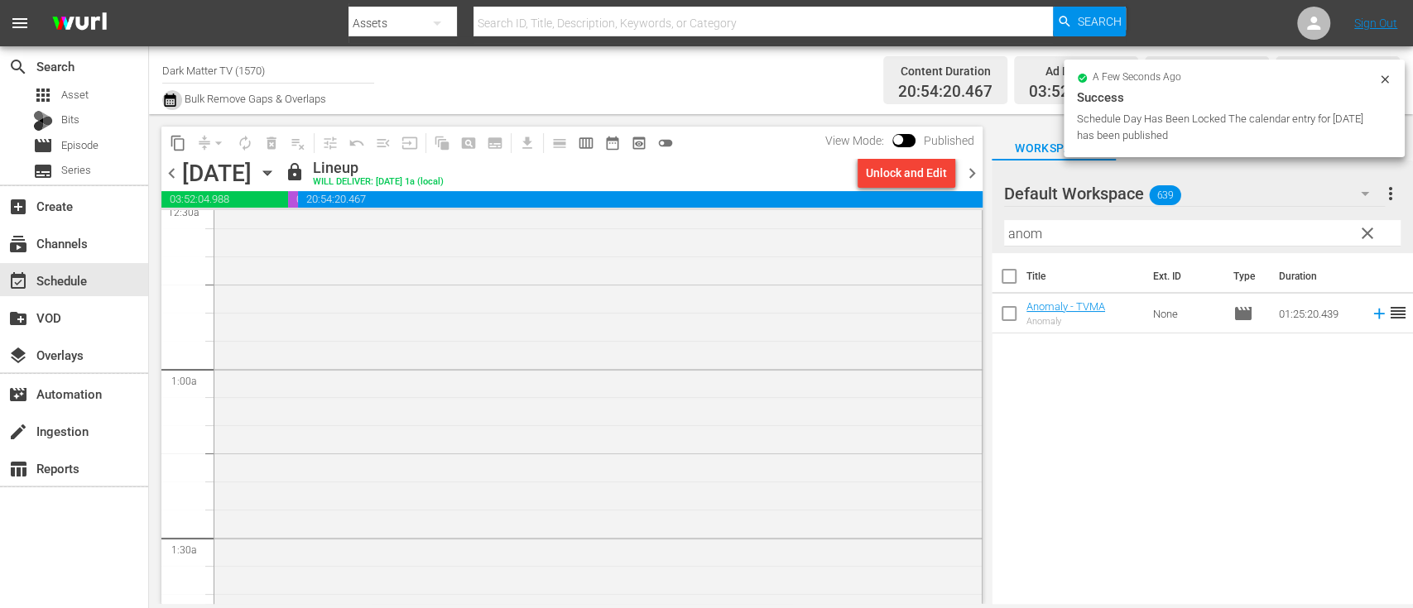
click at [170, 95] on icon "button" at bounding box center [170, 100] width 12 height 13
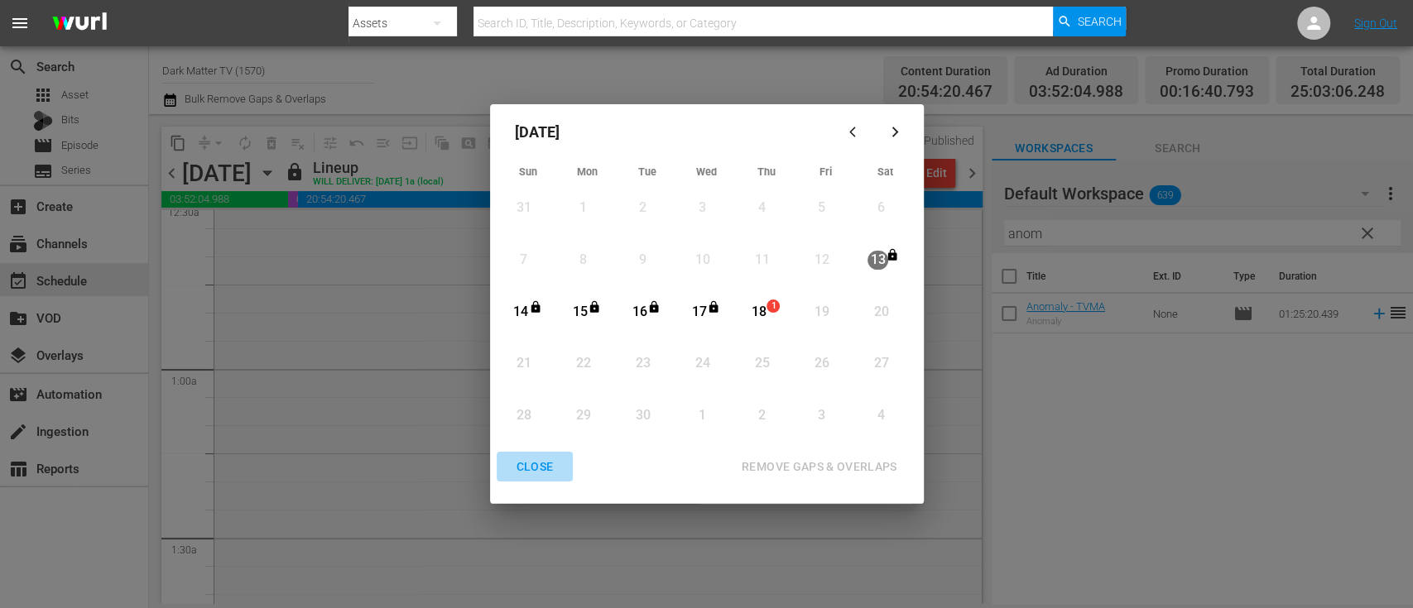
click at [536, 462] on div "CLOSE" at bounding box center [535, 467] width 64 height 21
